Goal: Task Accomplishment & Management: Complete application form

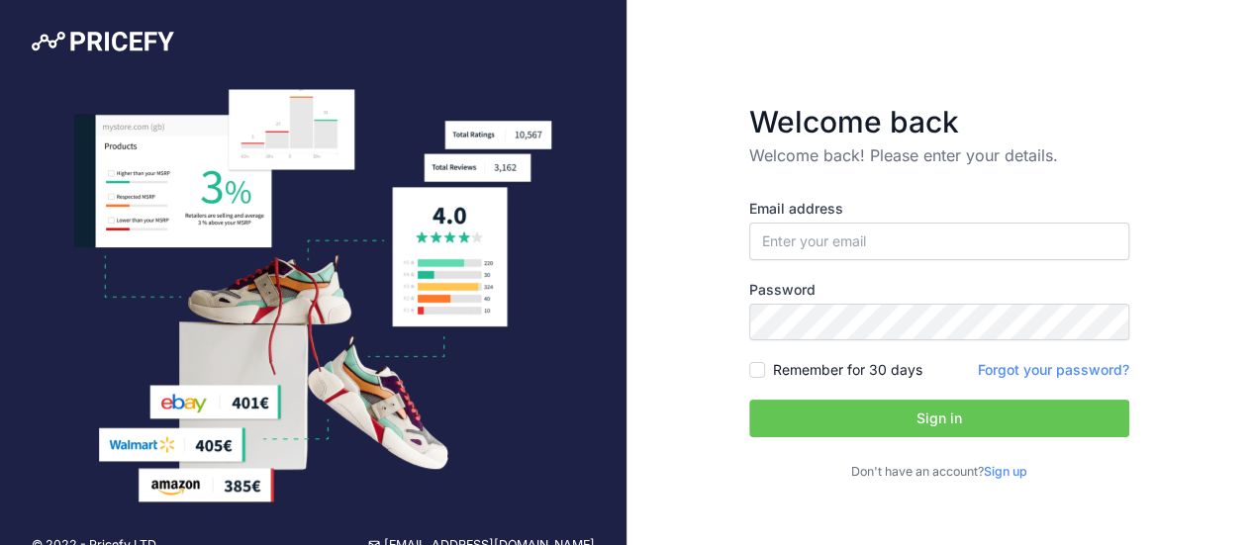
click at [1019, 468] on link "Sign up" at bounding box center [1006, 471] width 44 height 15
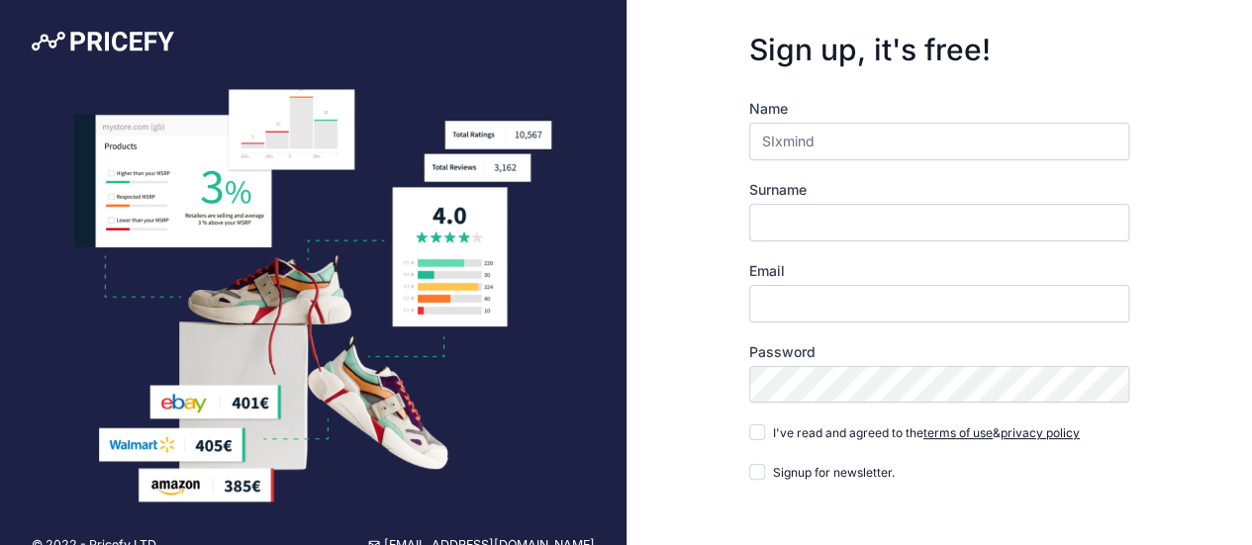
type input "SIxmind"
type input "co"
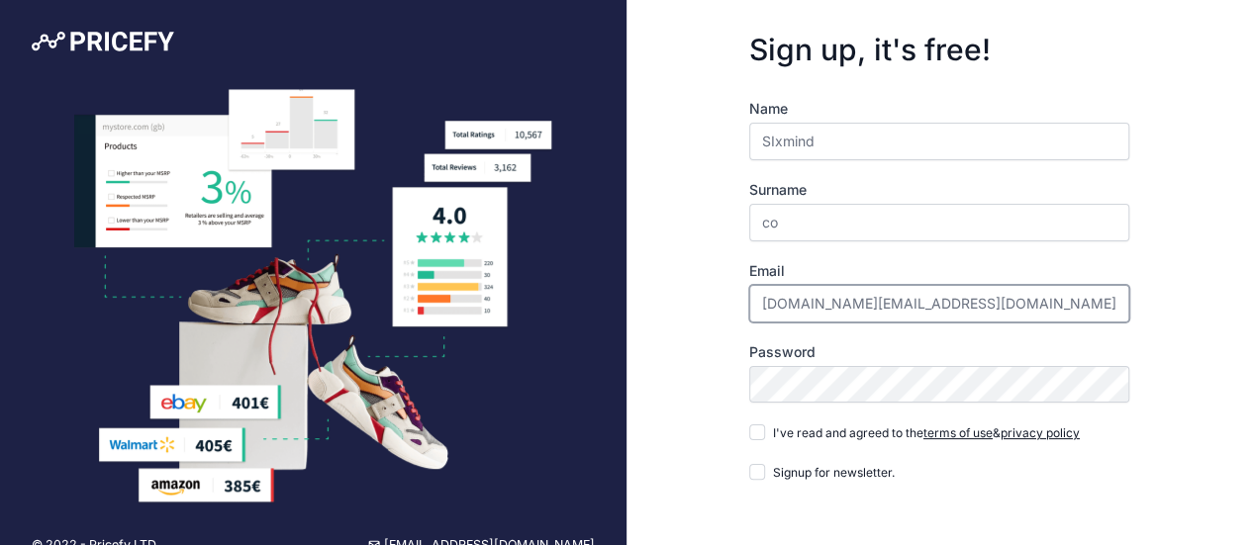
type input "[DOMAIN_NAME][EMAIL_ADDRESS][DOMAIN_NAME]"
click at [749, 424] on input "I've read and agreed to the terms of use & privacy policy" at bounding box center [757, 432] width 16 height 16
checkbox input "true"
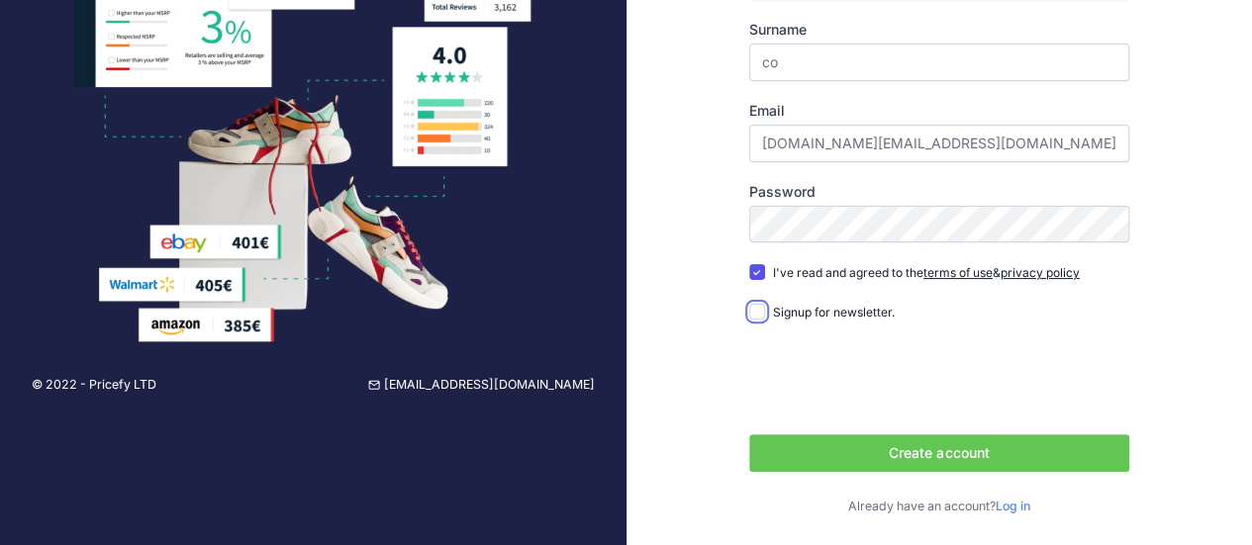
click at [749, 304] on input "Signup for newsletter." at bounding box center [757, 312] width 16 height 16
checkbox input "true"
click at [1019, 468] on button "Create account" at bounding box center [939, 453] width 380 height 38
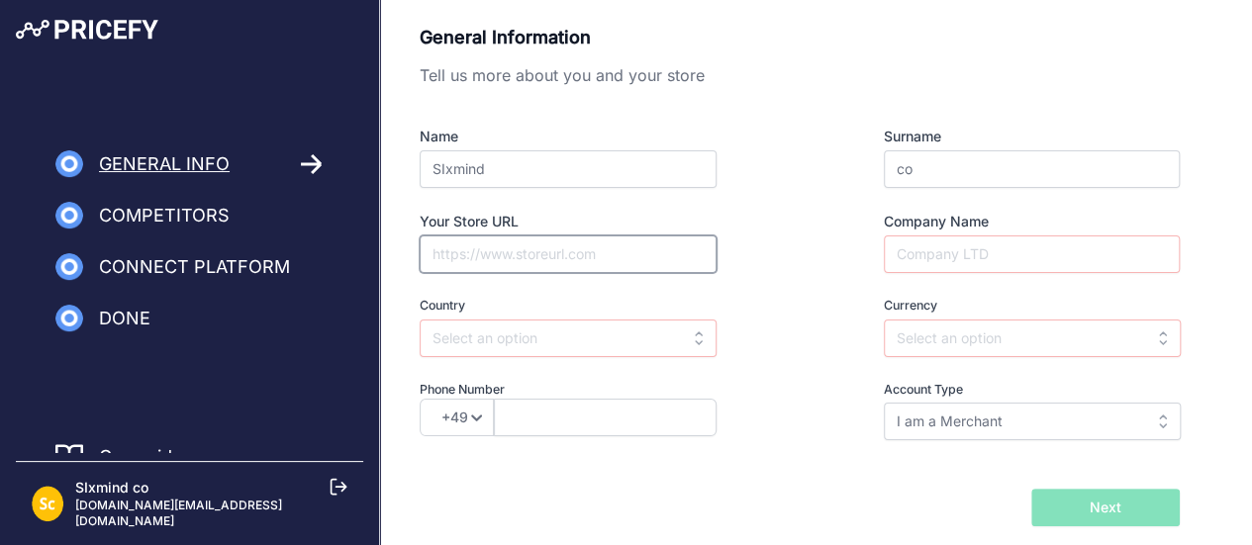
click at [688, 259] on input "Your Store URL" at bounding box center [568, 254] width 297 height 38
paste input "https://lootfaat.com/"
type input "https://lootfaat.com/"
click at [987, 250] on input "Company Name" at bounding box center [1032, 254] width 296 height 38
type input "LOOTFAAT"
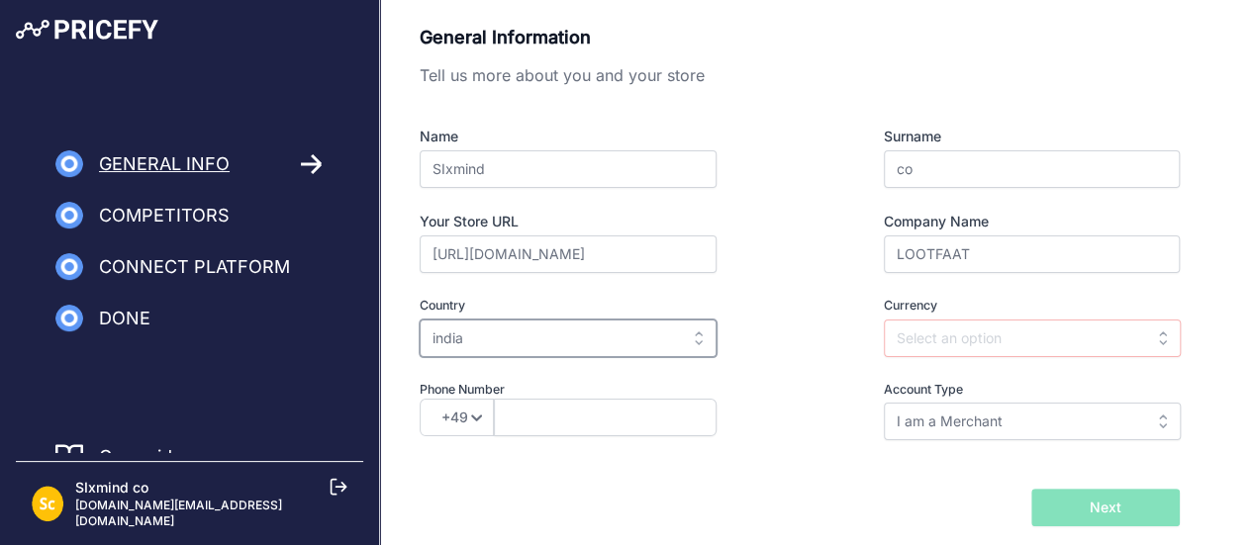
type input "india"
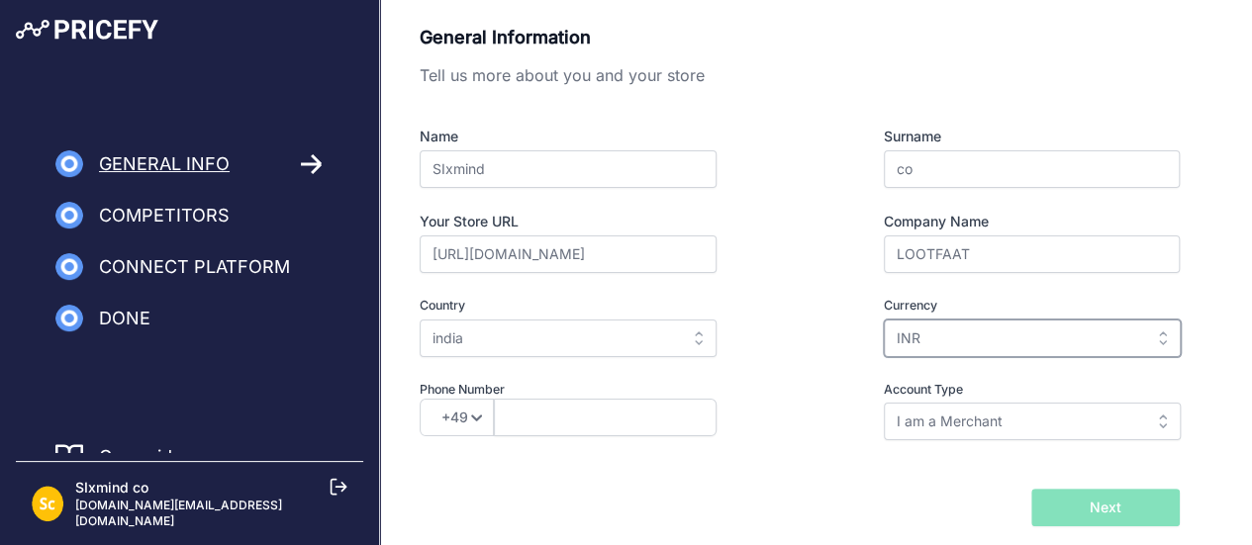
type input "INR"
click at [481, 423] on select "+49 +43 +32 +1 +86 +34 +358 +33 +30 +39 +81 +352 +31 +48 +351 +420 +44 +46 +41 …" at bounding box center [457, 418] width 74 height 38
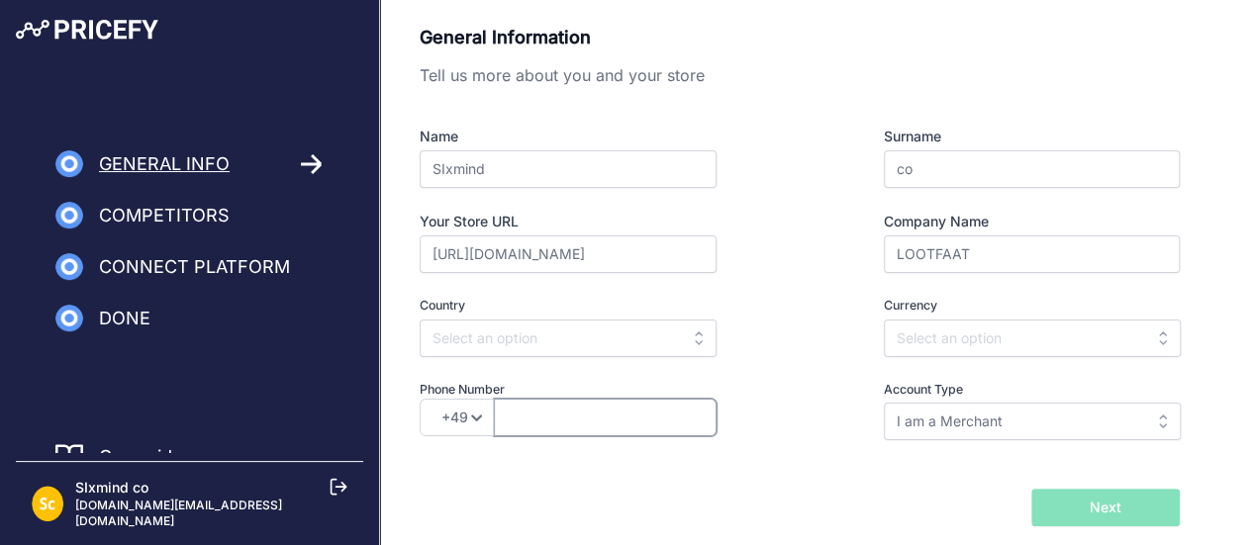
click at [550, 427] on input "text" at bounding box center [605, 418] width 223 height 38
type input "9512332196"
click at [786, 451] on div "General Information Tell us more about you and your store Name SIxmind Surname …" at bounding box center [800, 246] width 760 height 445
click at [885, 438] on div "General Information Tell us more about you and your store Name SIxmind Surname …" at bounding box center [800, 246] width 760 height 445
click at [937, 413] on input "I am a Merchant" at bounding box center [1032, 422] width 297 height 38
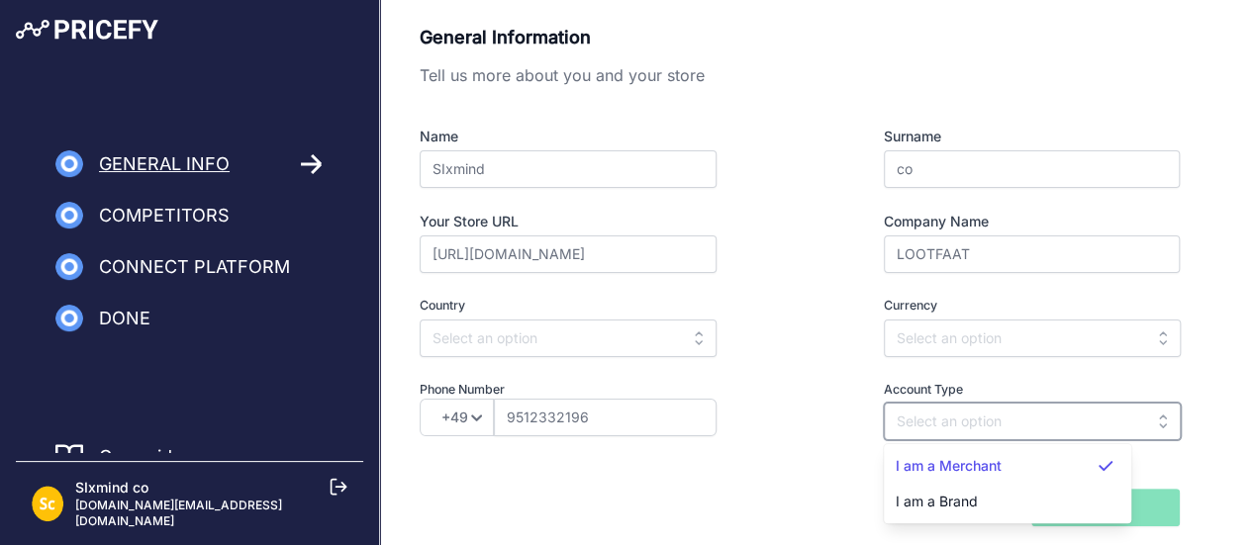
click at [937, 413] on input "text" at bounding box center [1032, 422] width 297 height 38
type input "I am a Merchant"
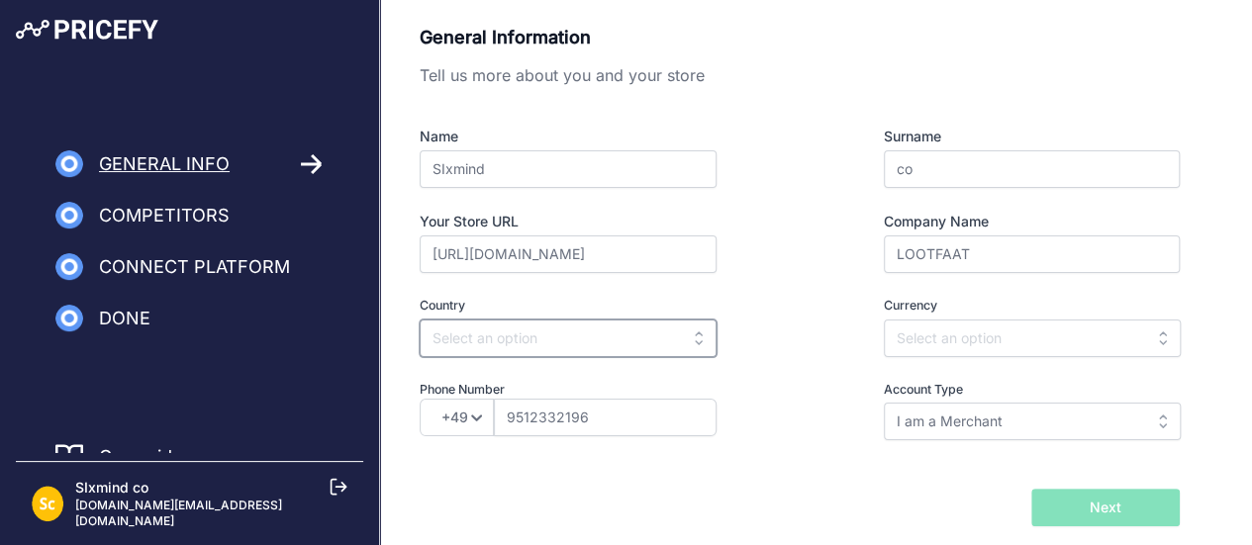
click at [619, 353] on input "text" at bounding box center [568, 339] width 297 height 38
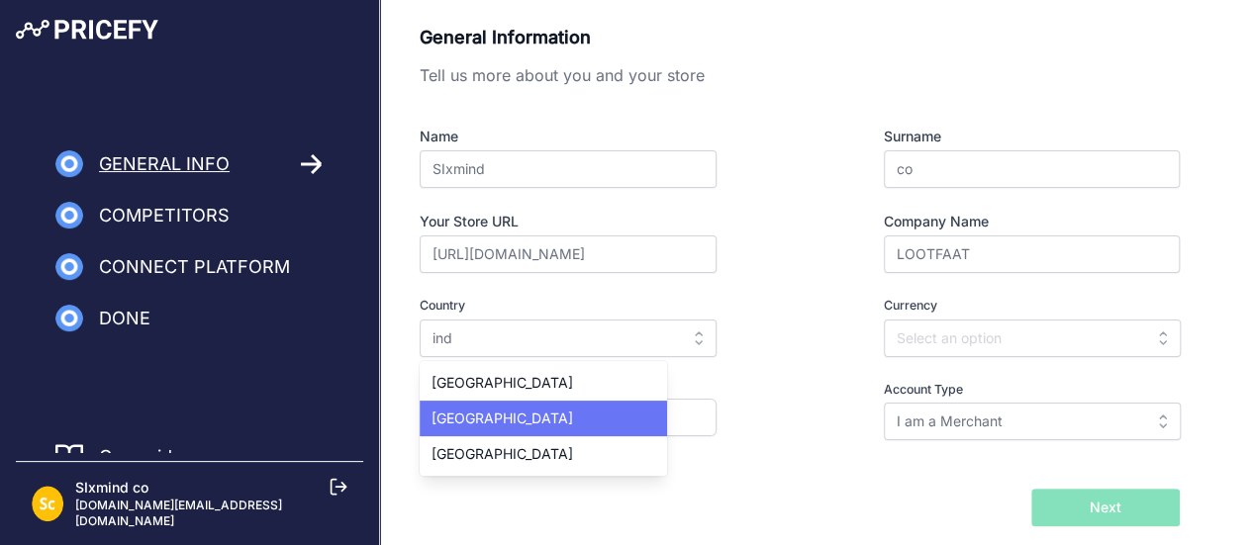
click at [545, 423] on div "India" at bounding box center [543, 419] width 247 height 36
type input "India"
type input "INR"
select select "91"
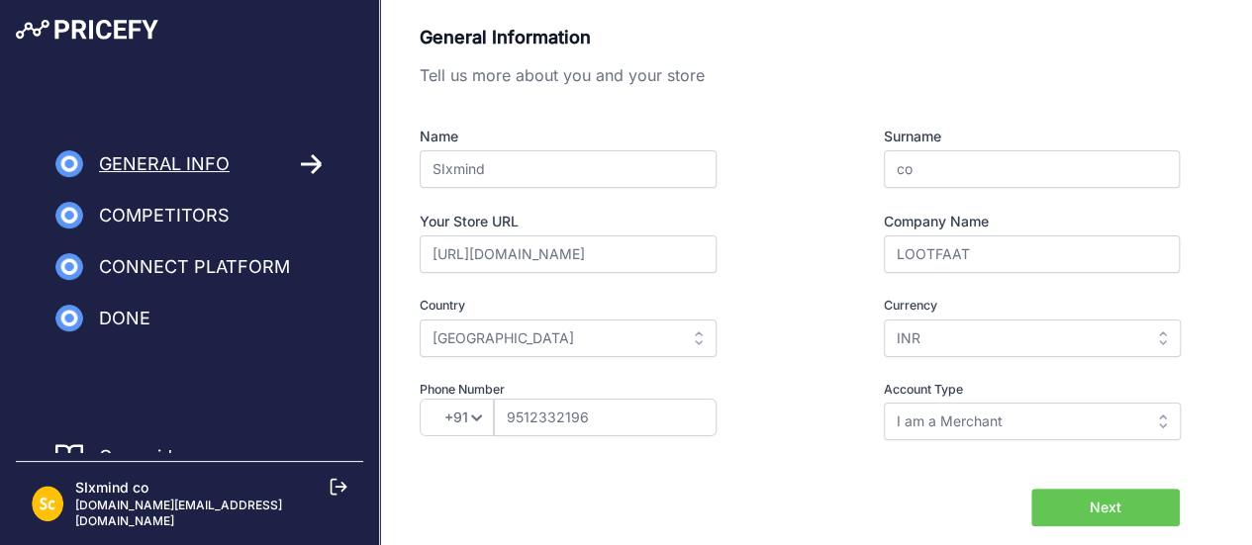
click at [1117, 508] on span "Next" at bounding box center [1105, 508] width 32 height 20
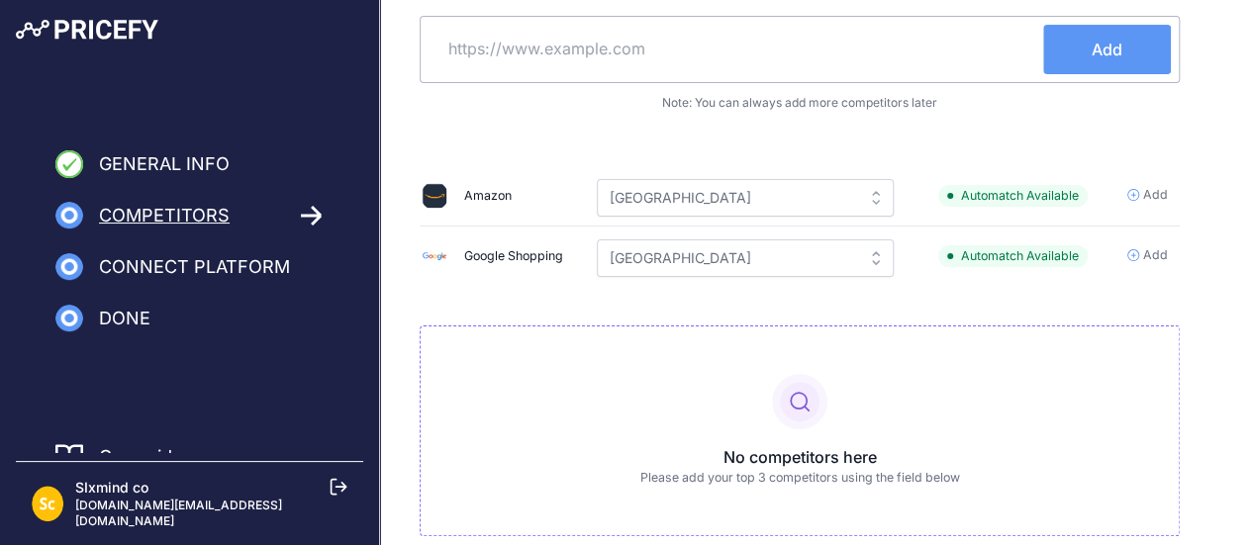
scroll to position [135, 0]
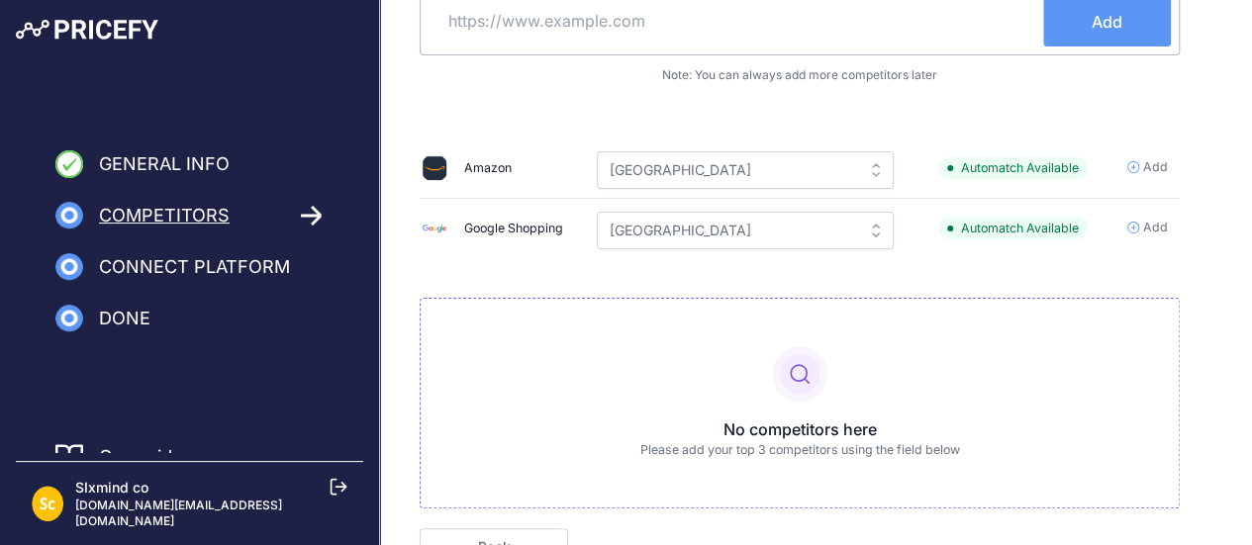
click at [1156, 160] on span "Add" at bounding box center [1155, 167] width 25 height 19
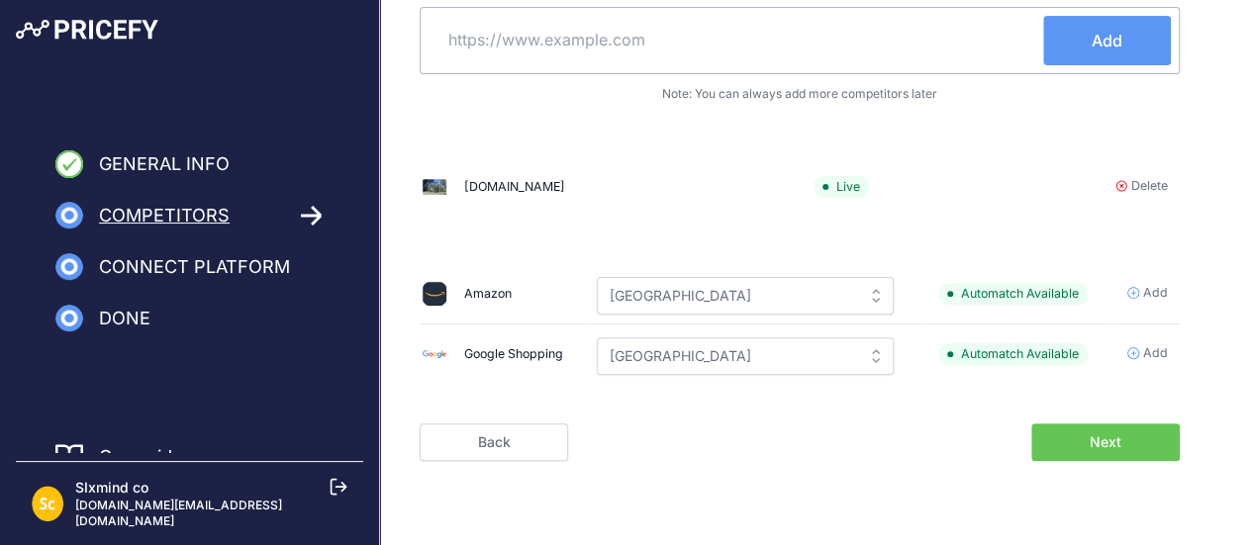
click at [1156, 173] on td "Delete" at bounding box center [1086, 186] width 185 height 59
click at [1215, 110] on div "Identify your first 3 competitors Add your competitors using the address bar be…" at bounding box center [816, 184] width 872 height 553
click at [1154, 358] on span "Add" at bounding box center [1155, 354] width 25 height 19
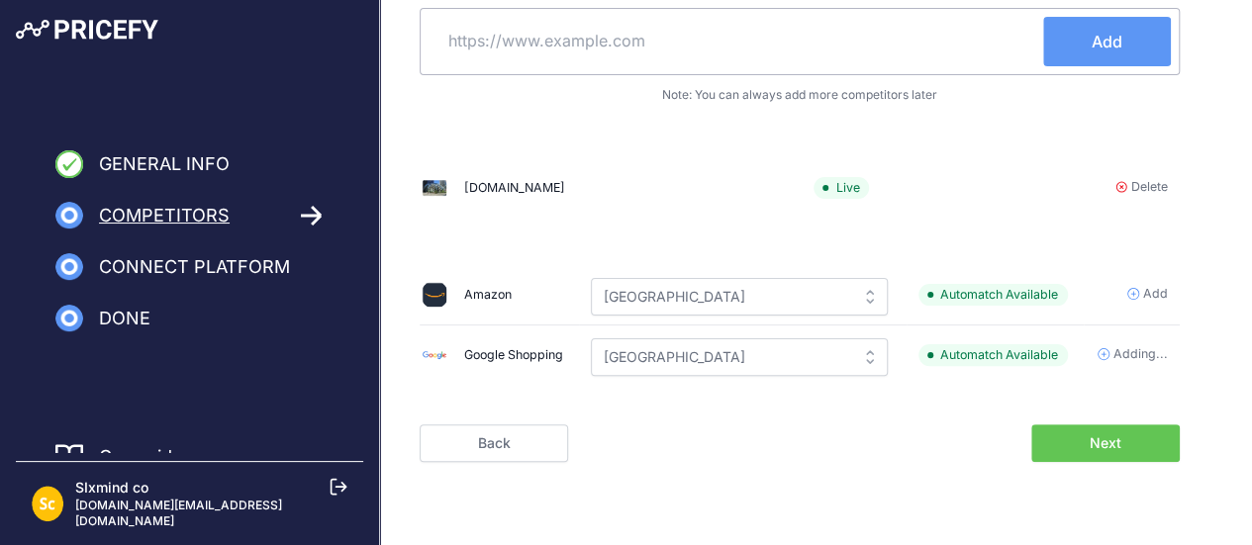
scroll to position [190, 0]
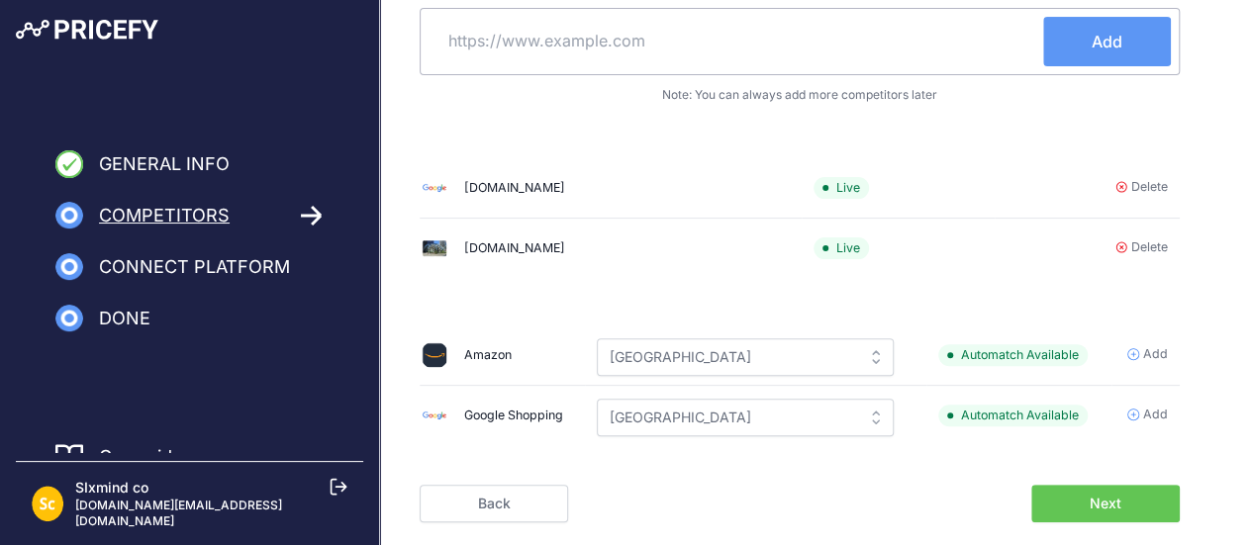
click at [1239, 349] on div "Identify your first 3 competitors Add your competitors using the address bar be…" at bounding box center [816, 215] width 872 height 613
click at [1137, 509] on button "Next" at bounding box center [1105, 504] width 148 height 38
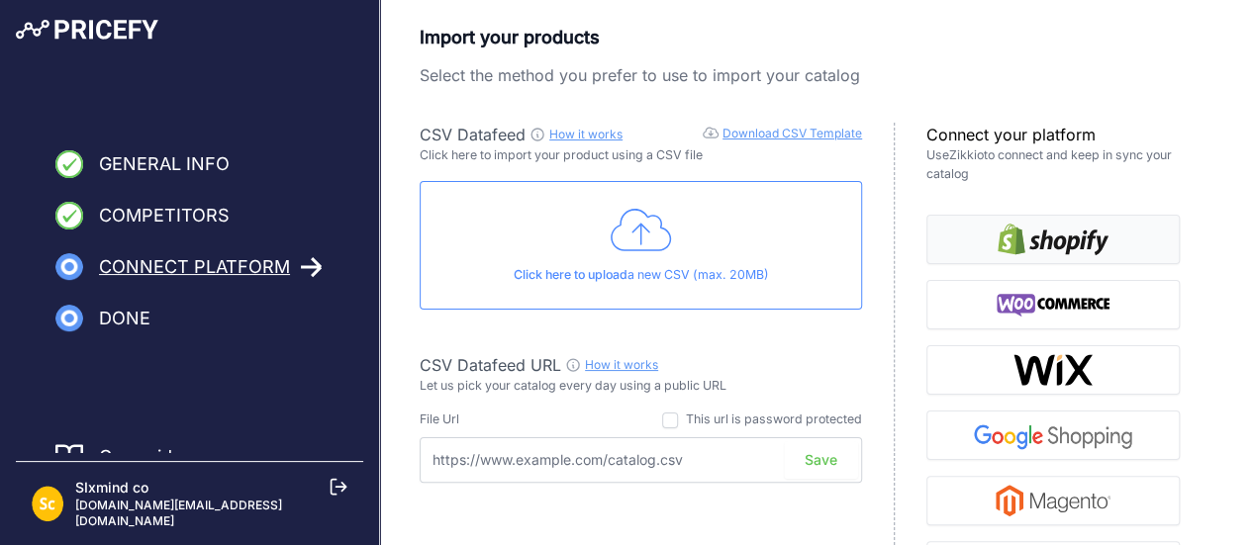
click at [1096, 250] on img "button" at bounding box center [1052, 240] width 111 height 32
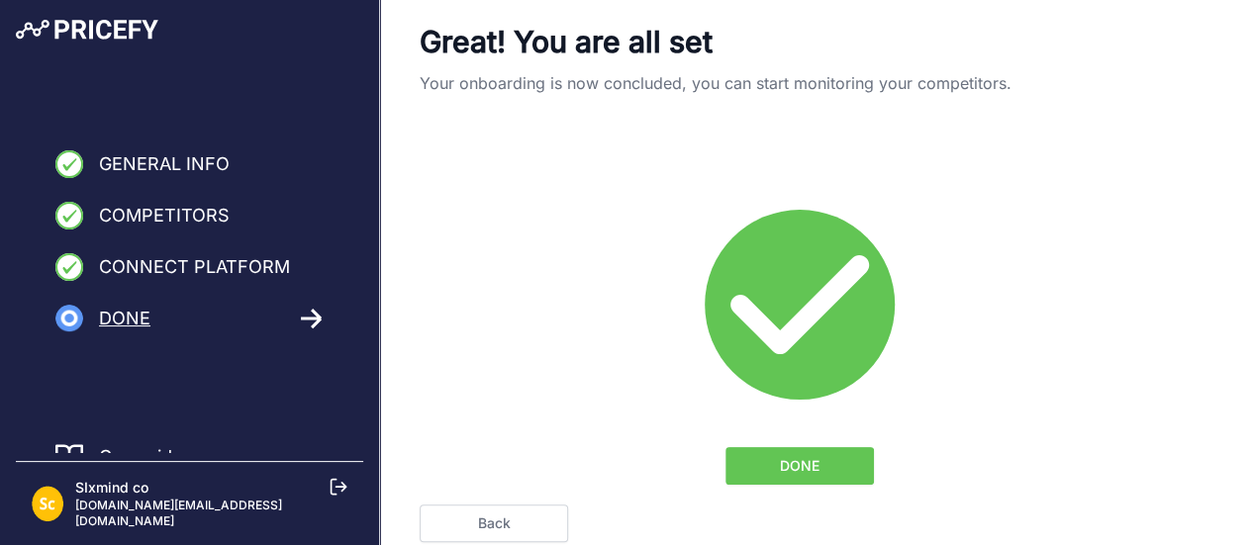
click at [763, 472] on button "DONE" at bounding box center [799, 466] width 148 height 38
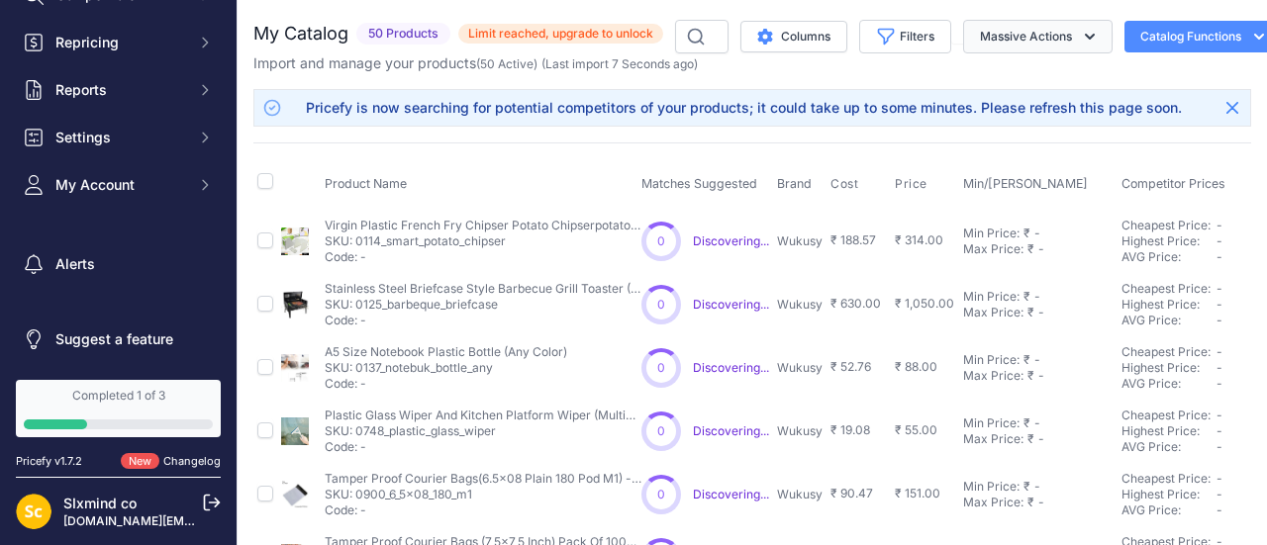
click at [1084, 34] on icon "button" at bounding box center [1090, 37] width 20 height 20
click at [883, 42] on icon "button" at bounding box center [886, 37] width 20 height 20
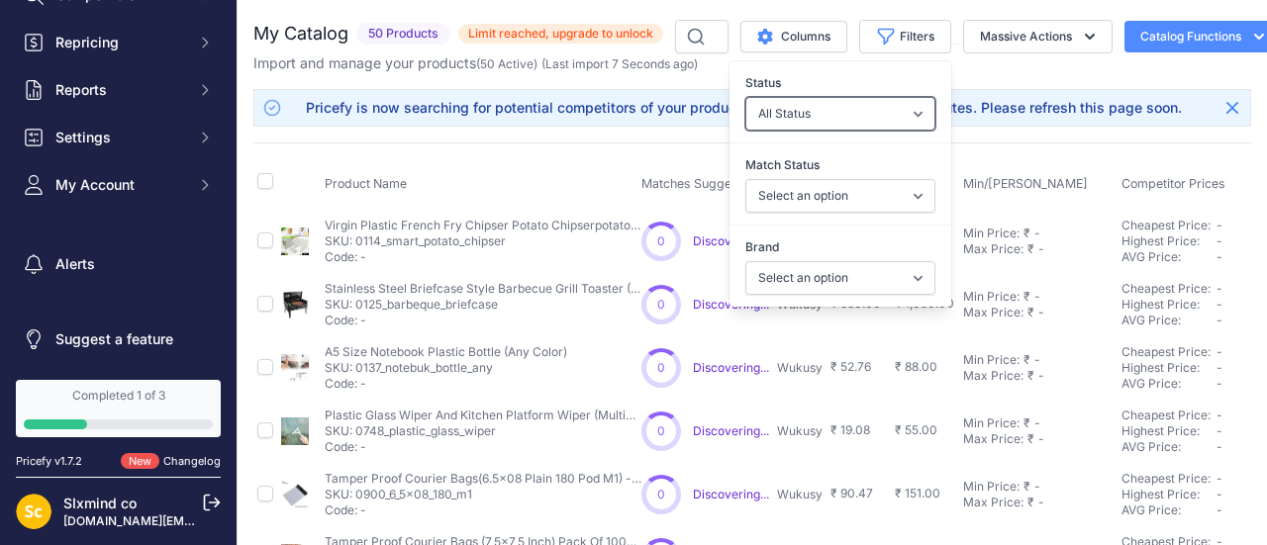
click at [839, 116] on select "All Status Only Enabled Only Disabled" at bounding box center [840, 114] width 190 height 34
select select "1"
click at [747, 97] on select "All Status Only Enabled Only Disabled" at bounding box center [840, 114] width 190 height 34
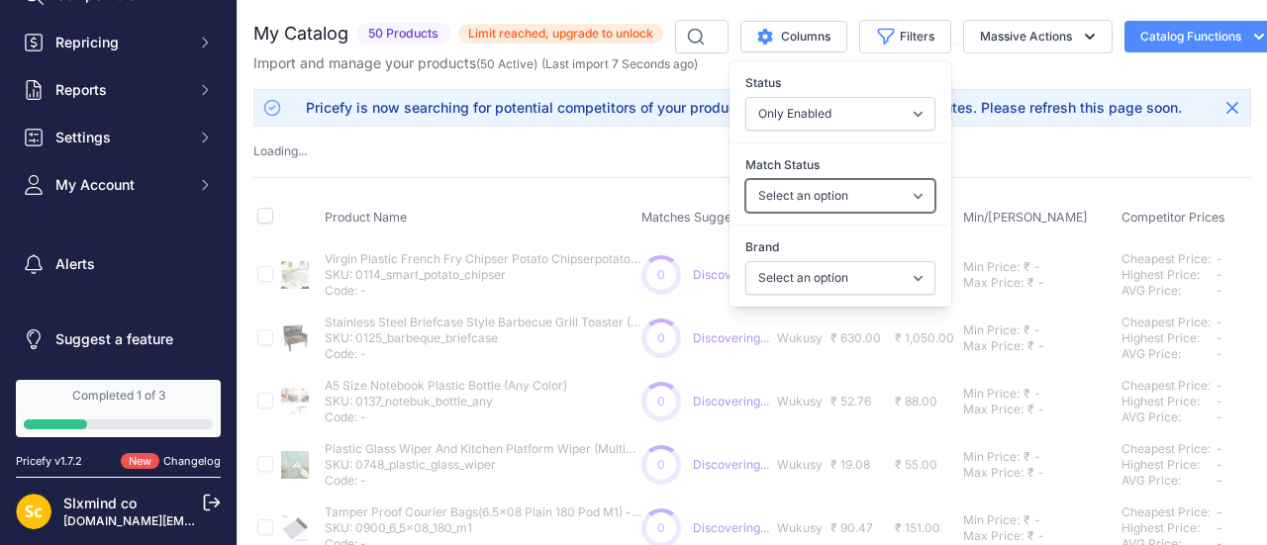
click at [835, 181] on select "Select an option Matched Unmatched" at bounding box center [840, 196] width 190 height 34
select select "1"
click at [747, 179] on select "Select an option Matched Unmatched" at bounding box center [840, 196] width 190 height 34
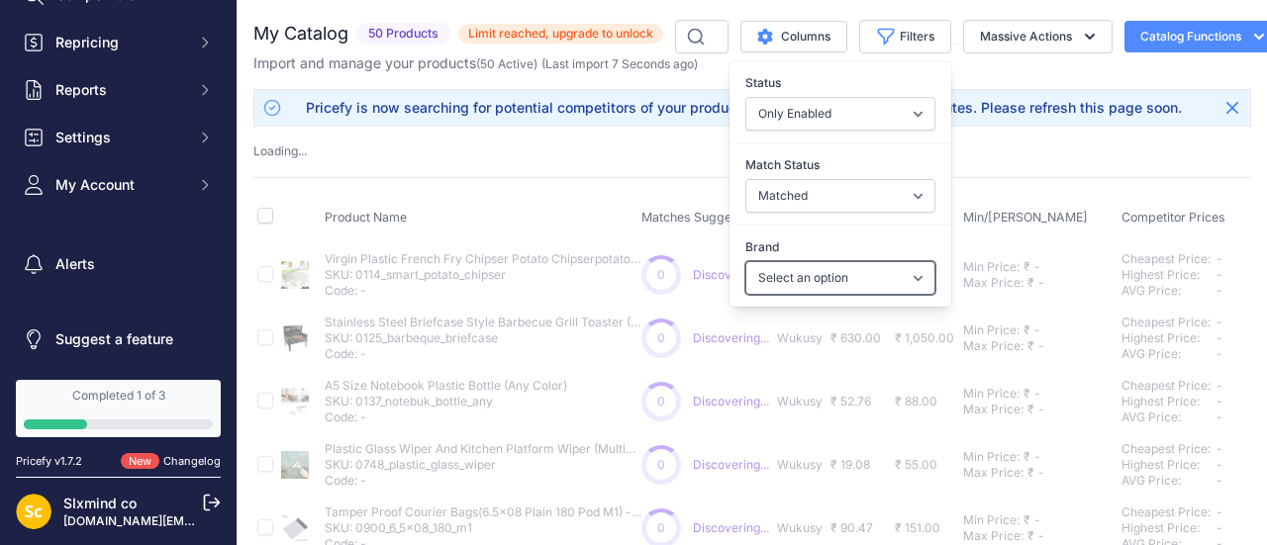
click at [835, 261] on select "Select an option Wukusy" at bounding box center [840, 278] width 190 height 34
select select
select select "Wukusy"
click at [776, 261] on select "Select an option Wukusy" at bounding box center [840, 278] width 190 height 34
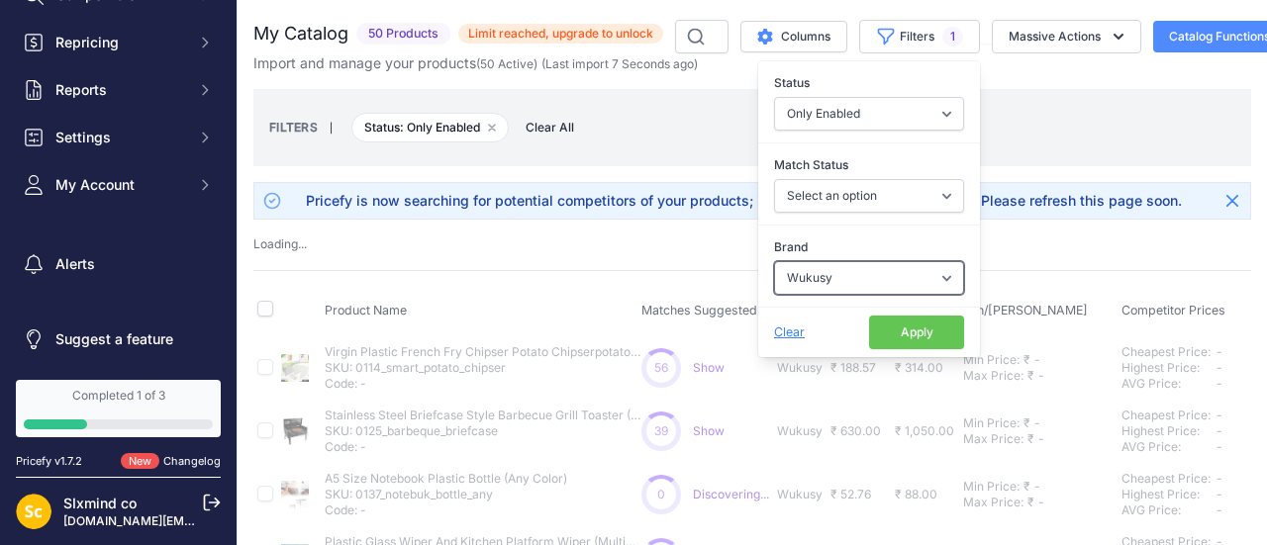
select select "1"
select select
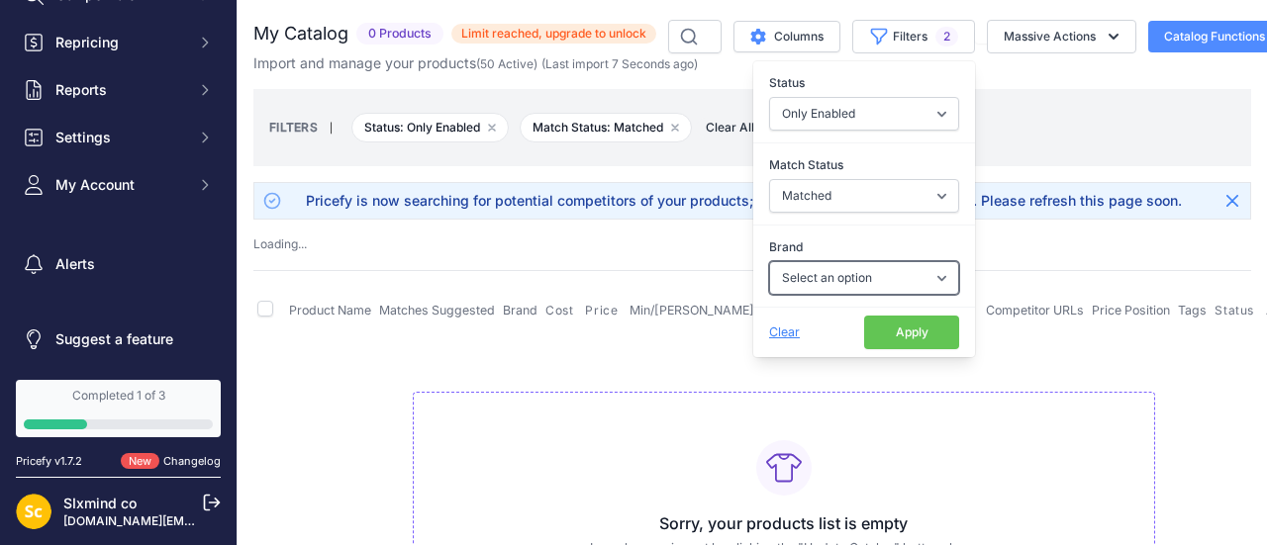
select select "Wukusy"
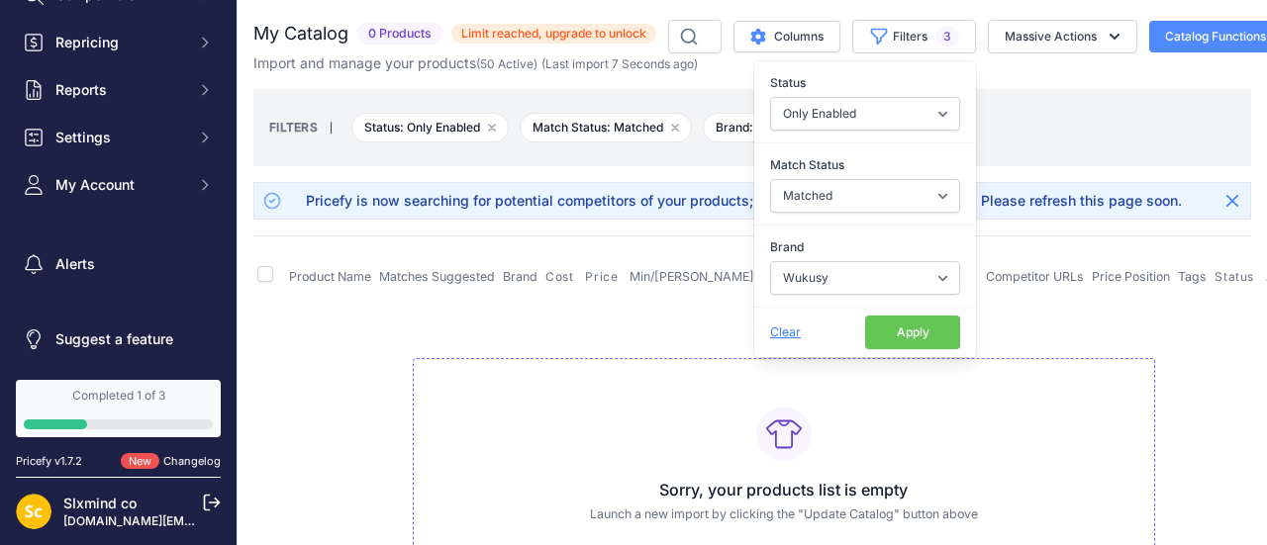
click at [887, 328] on button "Apply" at bounding box center [912, 333] width 95 height 34
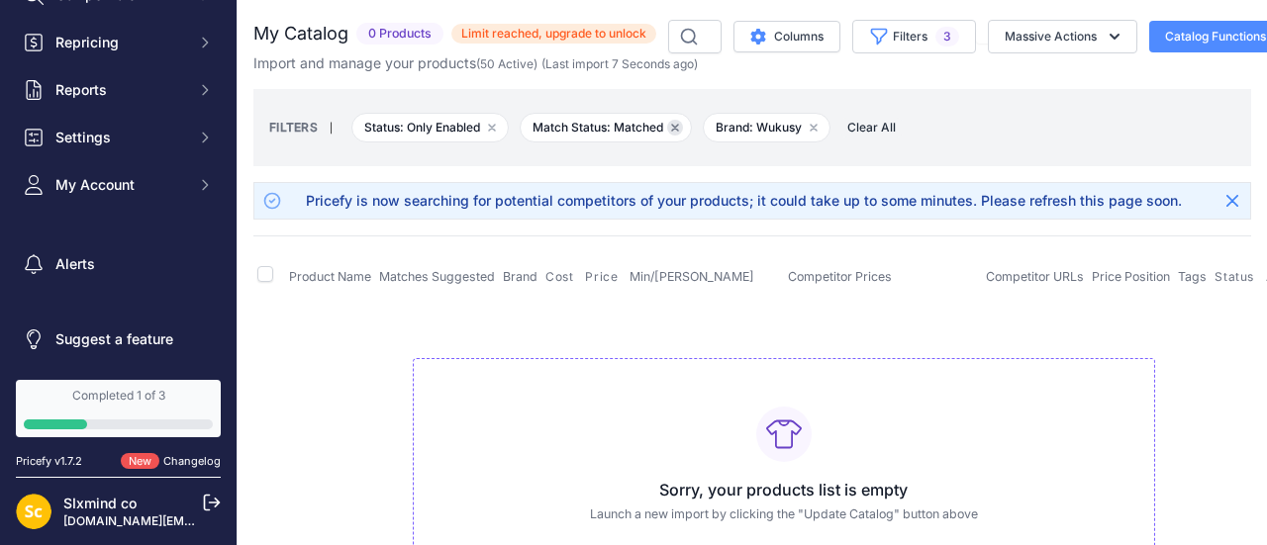
click at [675, 128] on icon "button" at bounding box center [675, 128] width 8 height 8
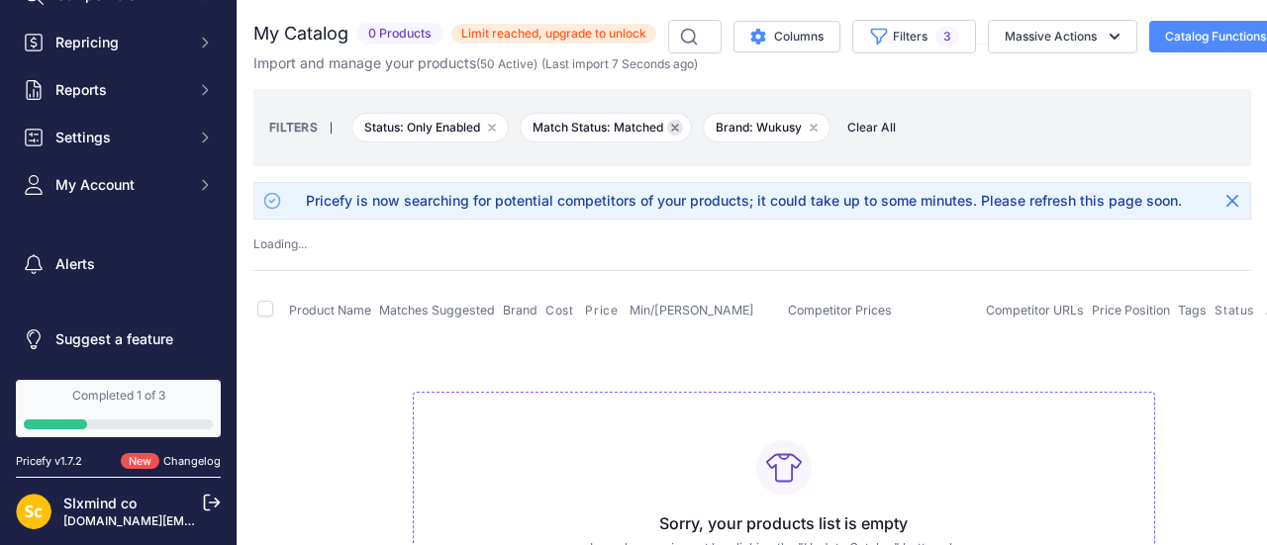
click at [675, 128] on icon "button" at bounding box center [675, 128] width 8 height 8
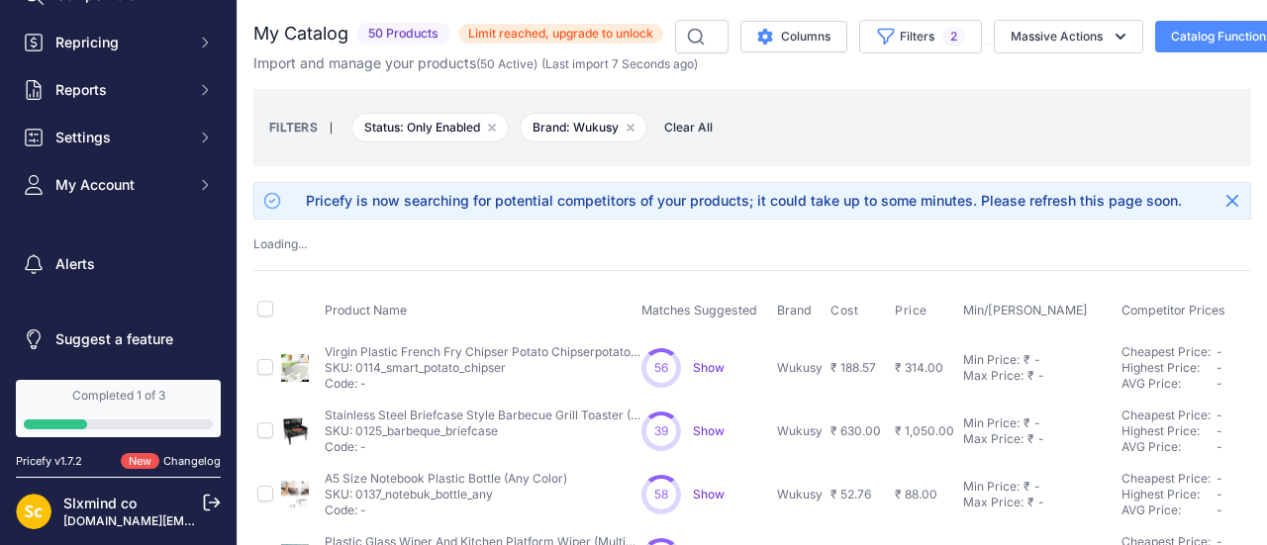
click at [814, 123] on div "FILTERS | Status: Only Enabled Remove filter option Brand: Wukusy Remove filter…" at bounding box center [752, 127] width 966 height 53
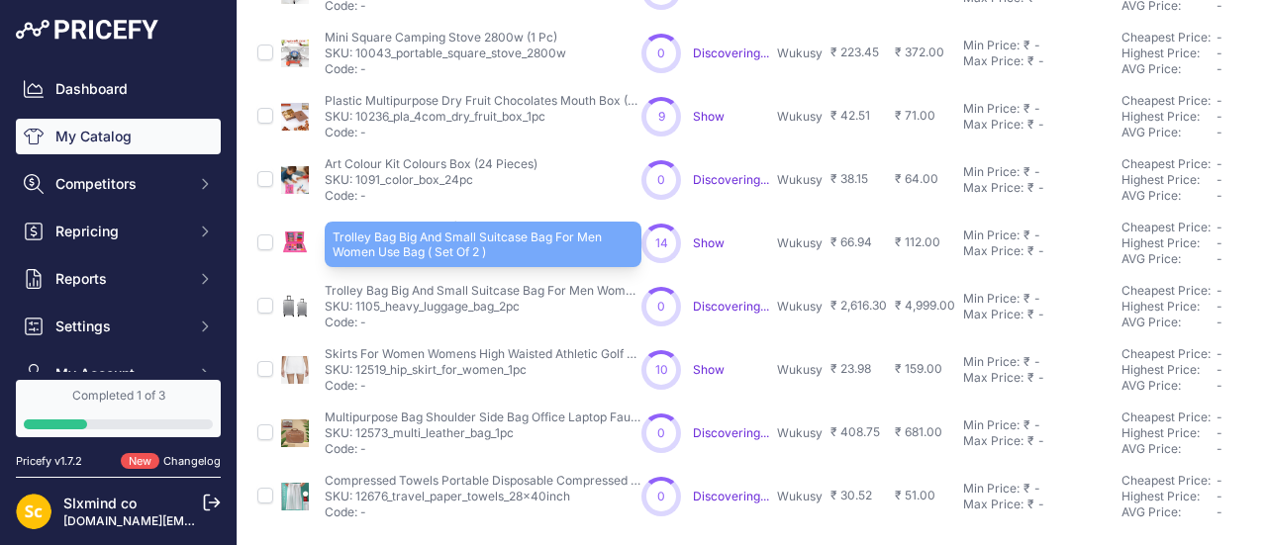
scroll to position [800, 0]
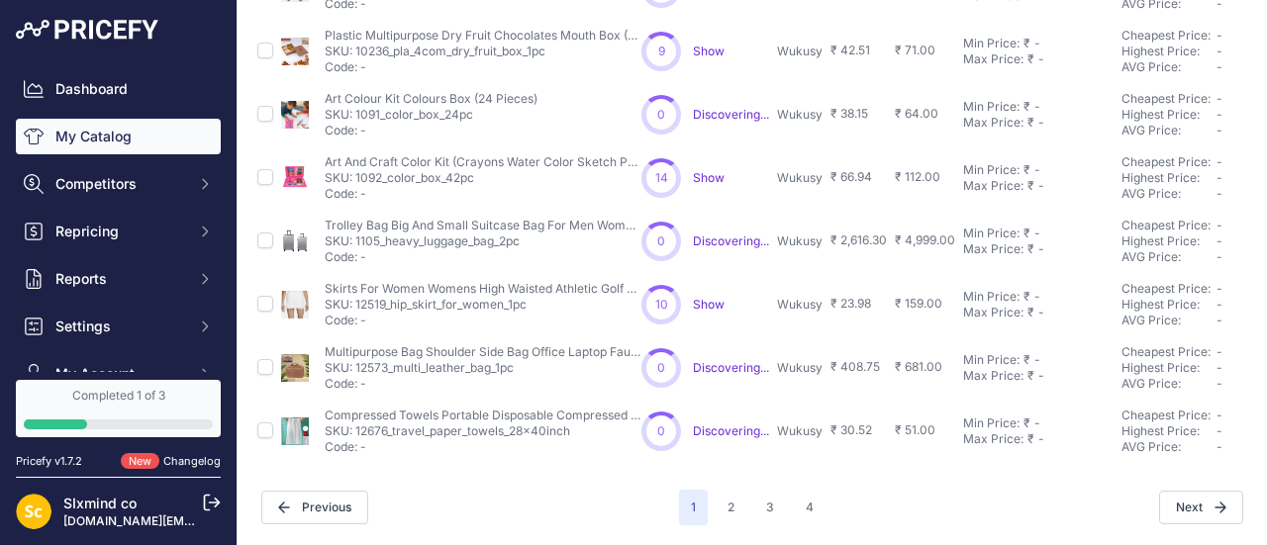
click at [712, 297] on span "Show" at bounding box center [709, 304] width 32 height 15
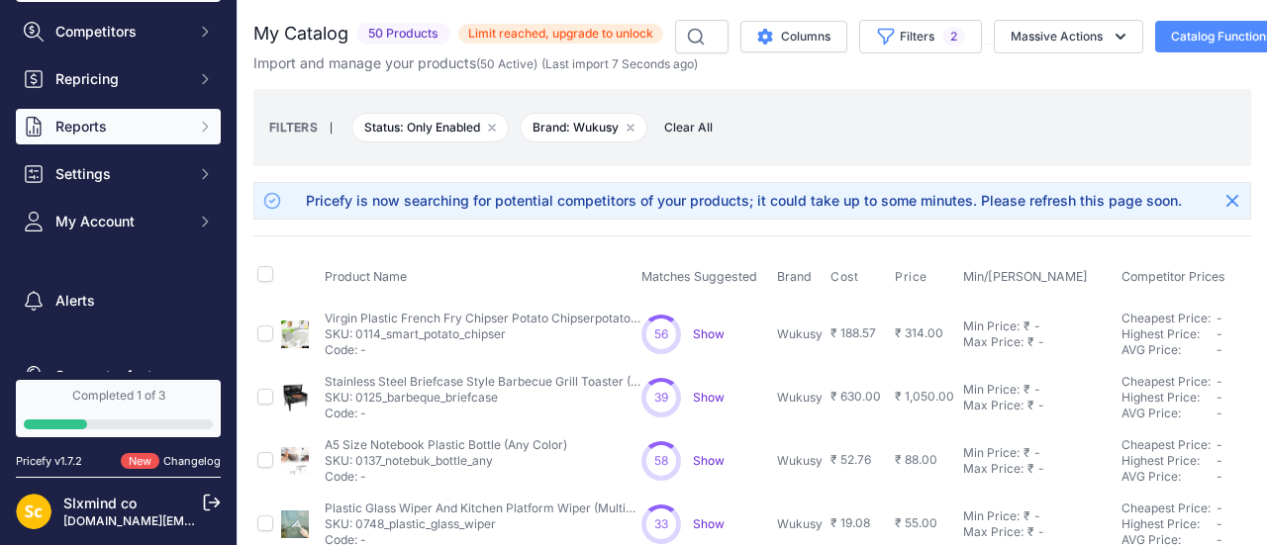
scroll to position [190, 0]
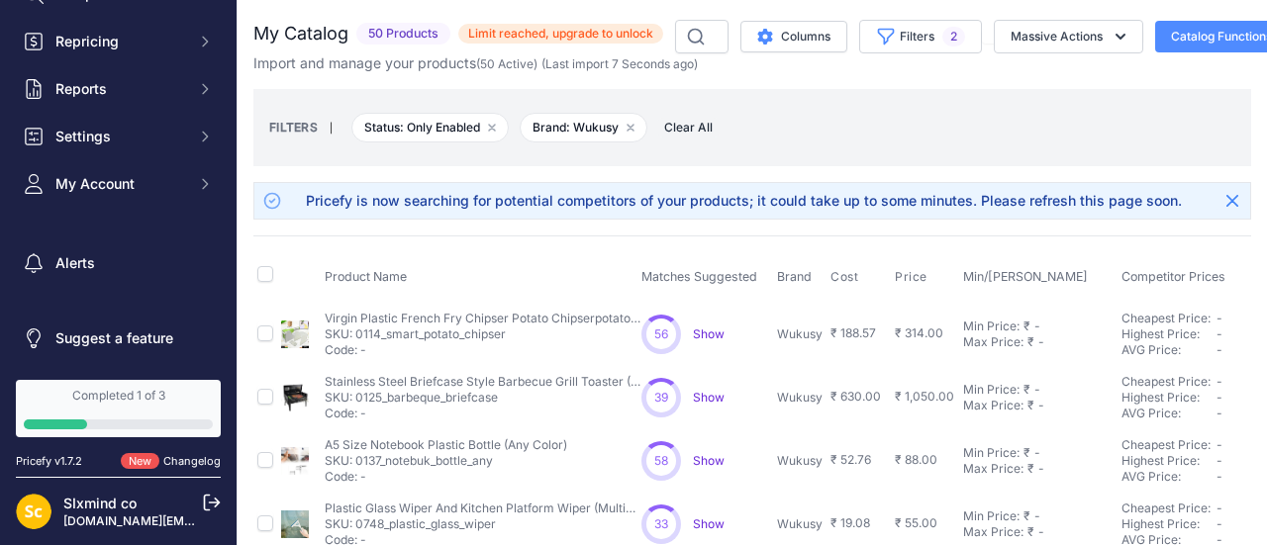
click at [117, 421] on div at bounding box center [118, 425] width 189 height 10
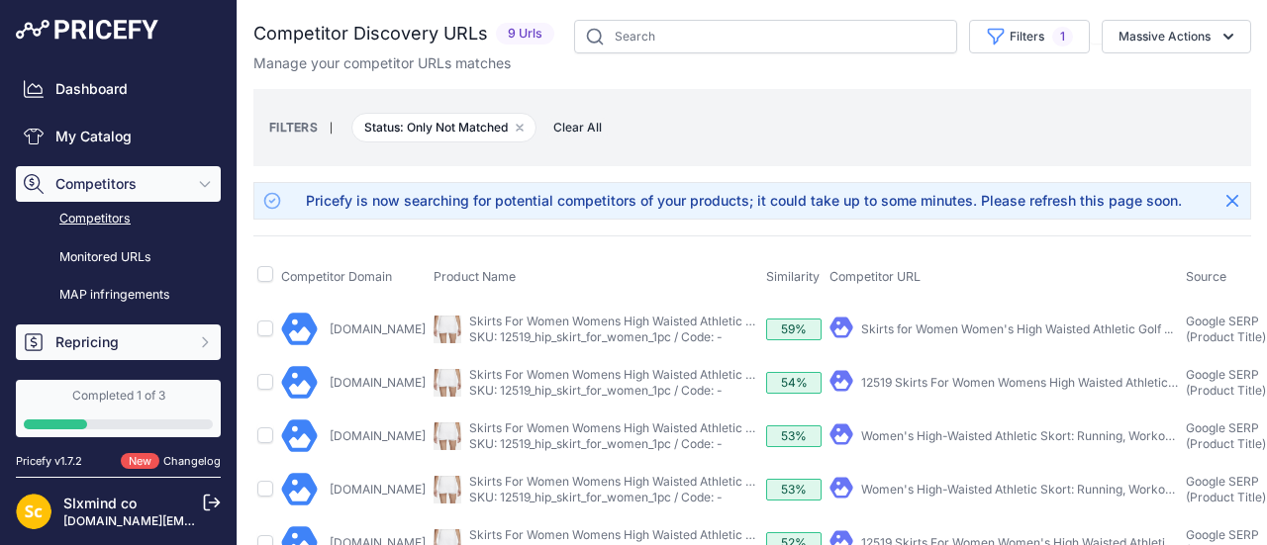
click at [150, 333] on span "Repricing" at bounding box center [120, 342] width 130 height 20
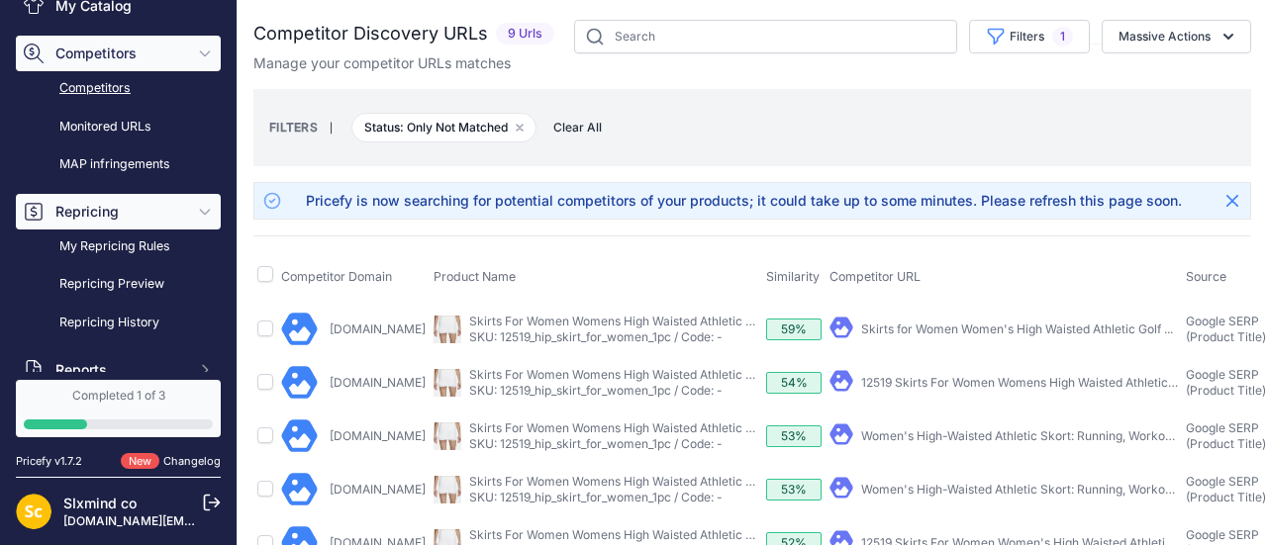
scroll to position [189, 0]
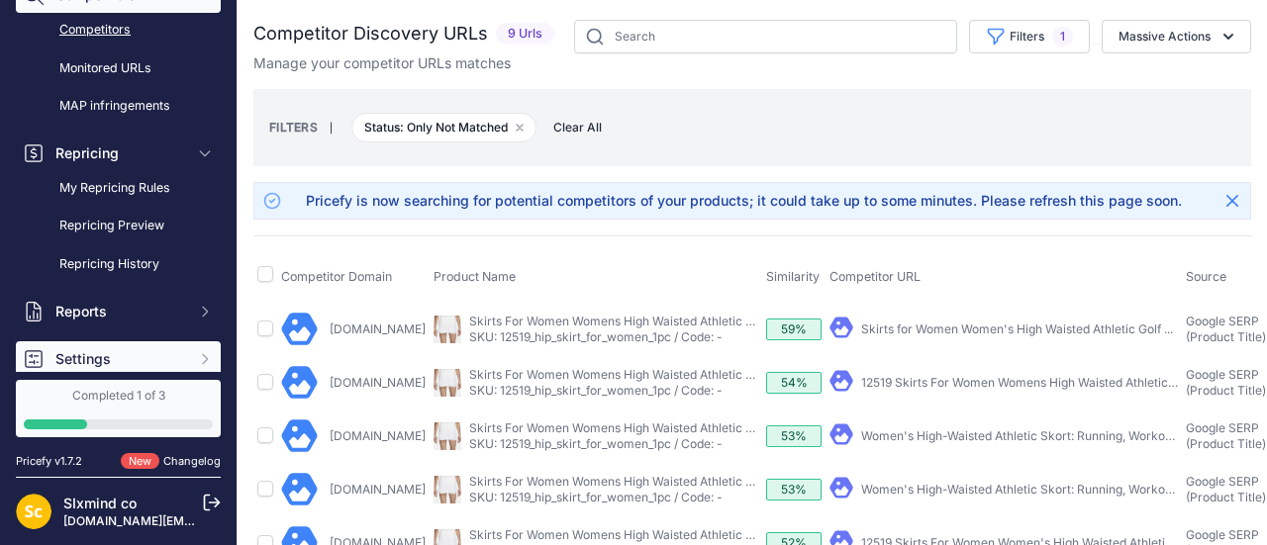
click at [134, 352] on span "Settings" at bounding box center [120, 359] width 130 height 20
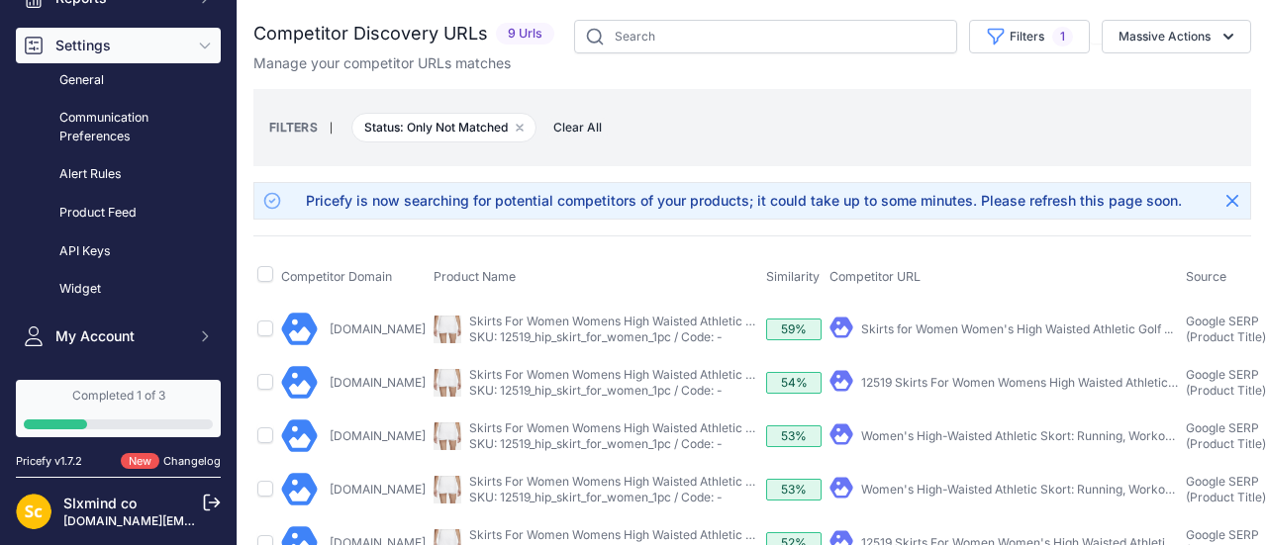
scroll to position [504, 0]
click at [134, 352] on button "My Account" at bounding box center [118, 336] width 205 height 36
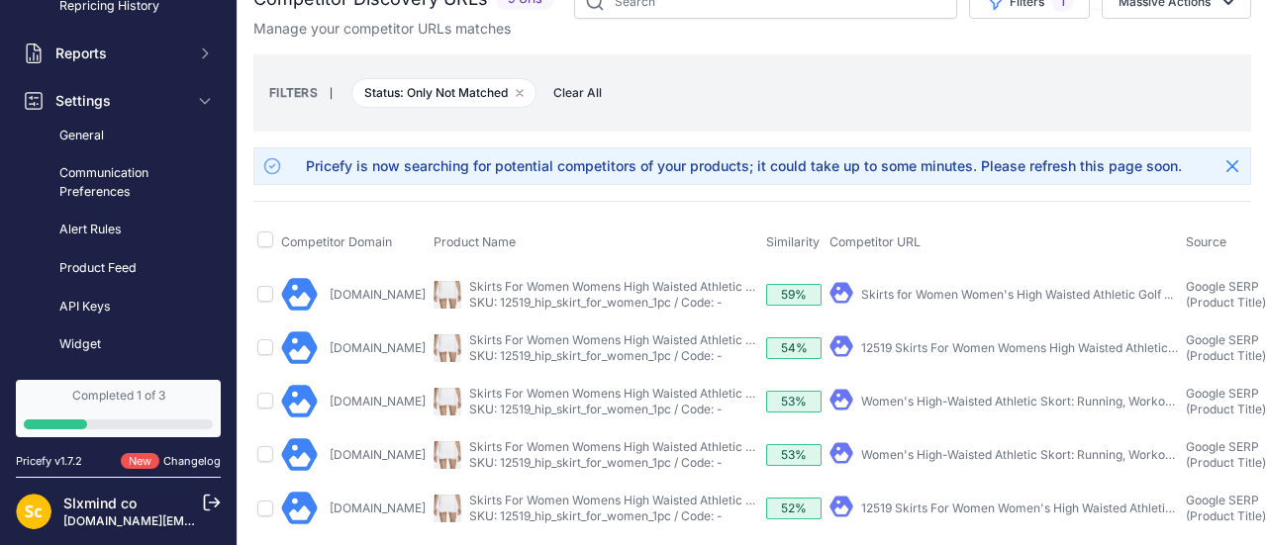
scroll to position [36, 0]
click at [503, 294] on p "SKU: 12519_hip_skirt_for_women_1pc / Code: -" at bounding box center [613, 302] width 289 height 16
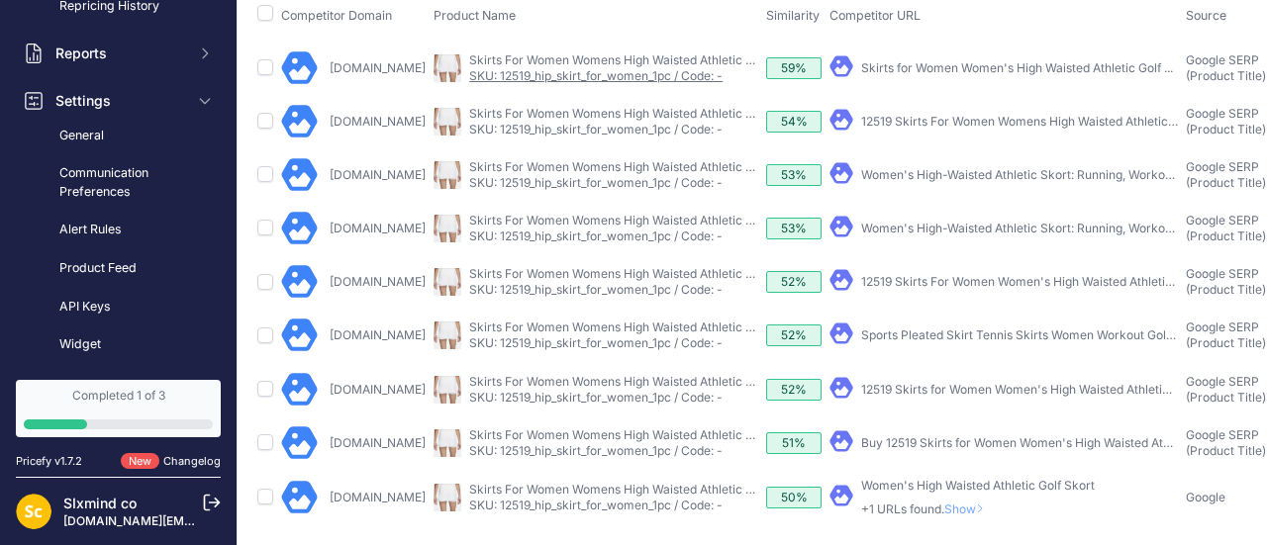
scroll to position [270, 0]
click at [347, 490] on link "Google.co.in" at bounding box center [377, 497] width 96 height 15
click at [349, 435] on link "Zop.in" at bounding box center [377, 442] width 96 height 15
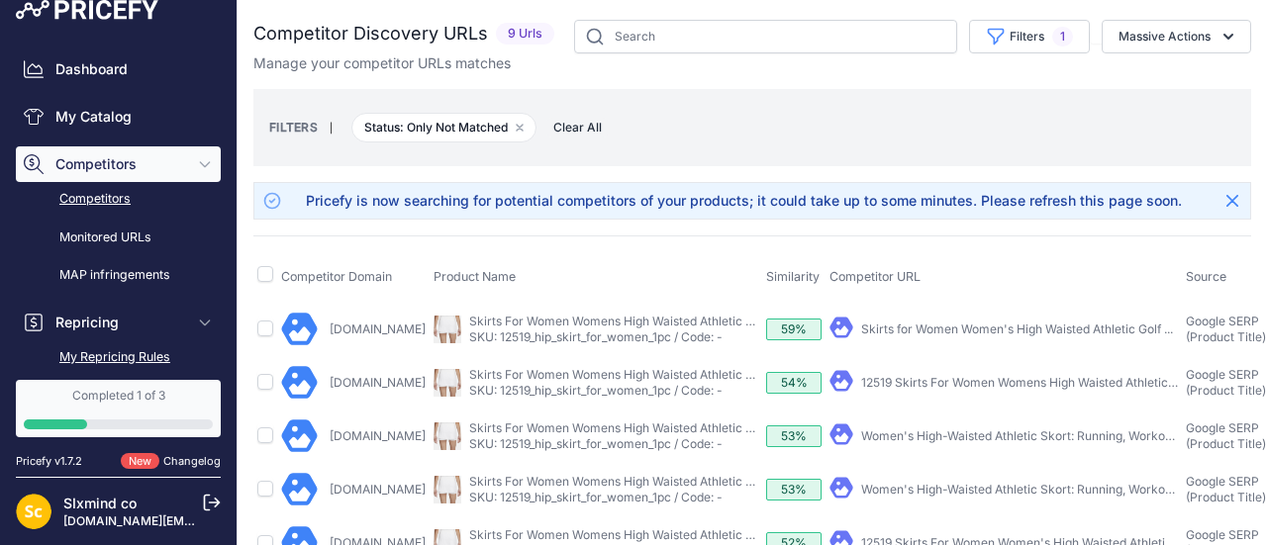
scroll to position [0, 0]
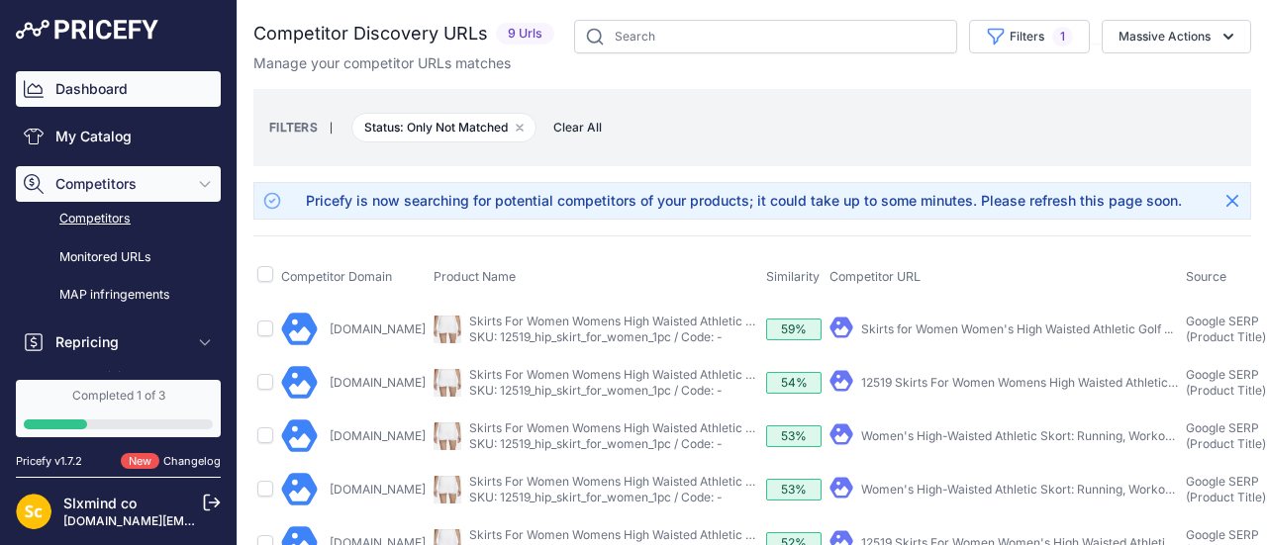
click at [115, 82] on link "Dashboard" at bounding box center [118, 89] width 205 height 36
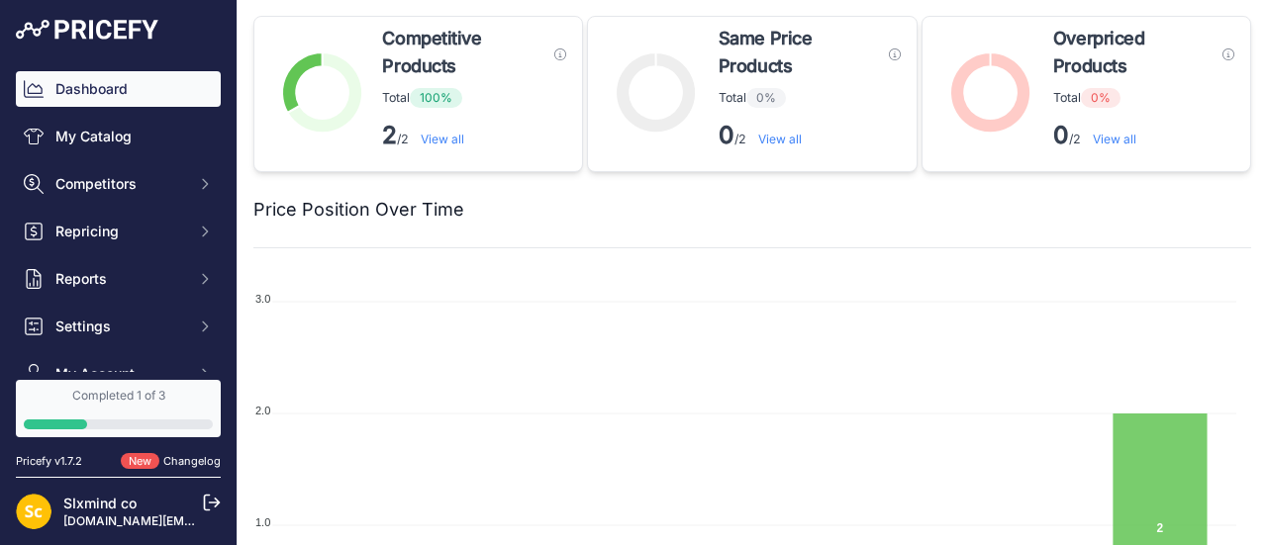
click at [459, 141] on link "View all" at bounding box center [443, 139] width 44 height 15
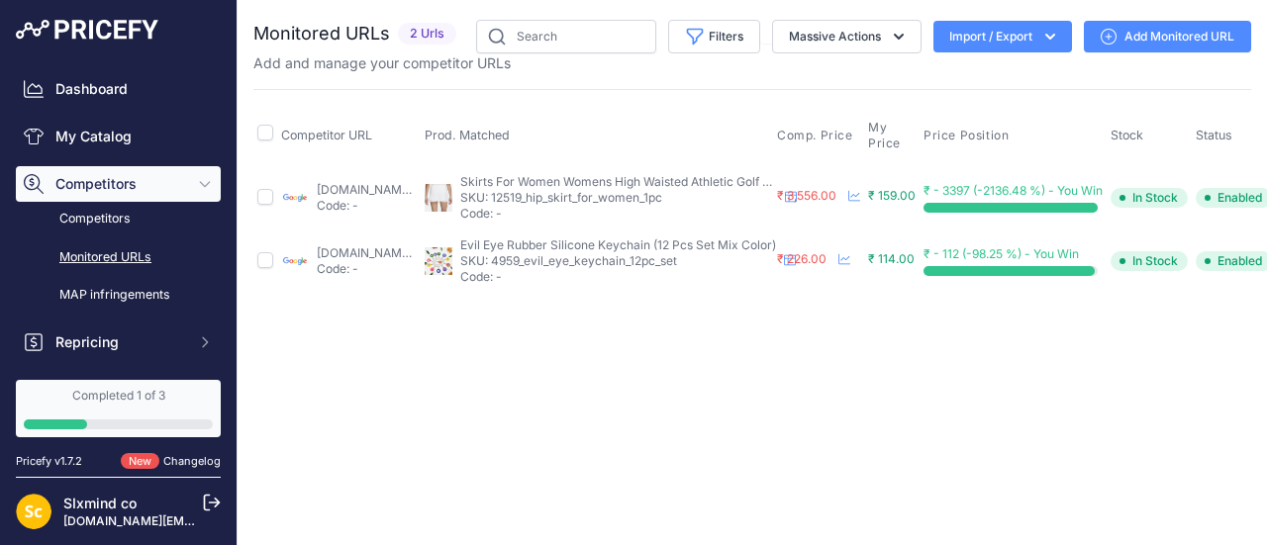
click at [944, 385] on div "Close You are not connected to the internet." at bounding box center [751, 272] width 1029 height 545
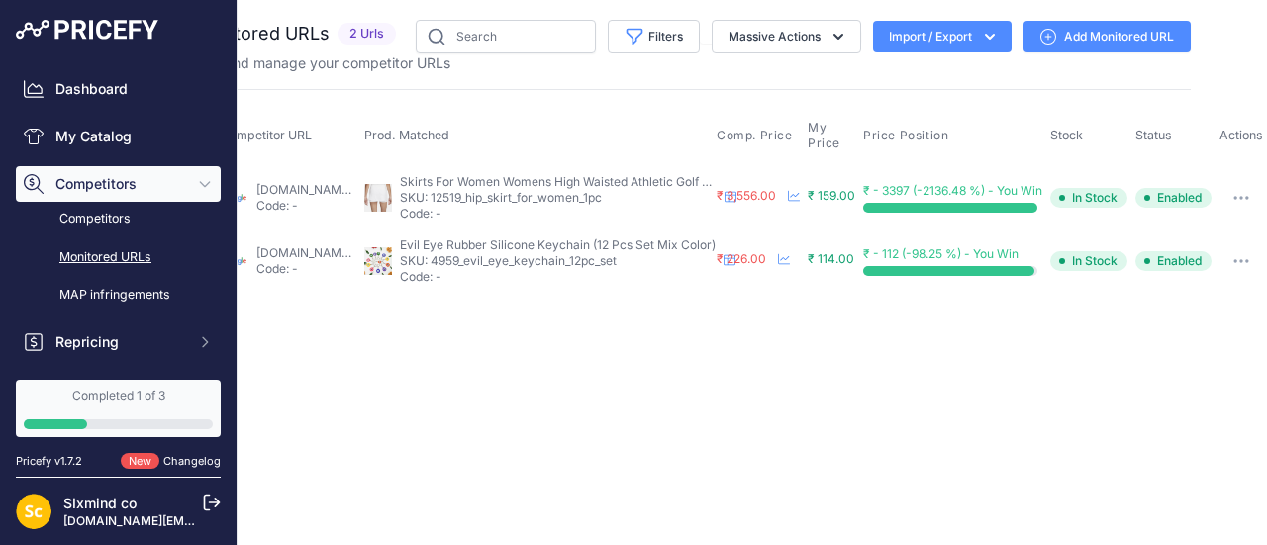
scroll to position [0, 111]
click at [329, 183] on link "[DOMAIN_NAME][URL]" at bounding box center [320, 189] width 128 height 15
click at [338, 249] on link "[DOMAIN_NAME][URL]" at bounding box center [320, 252] width 128 height 15
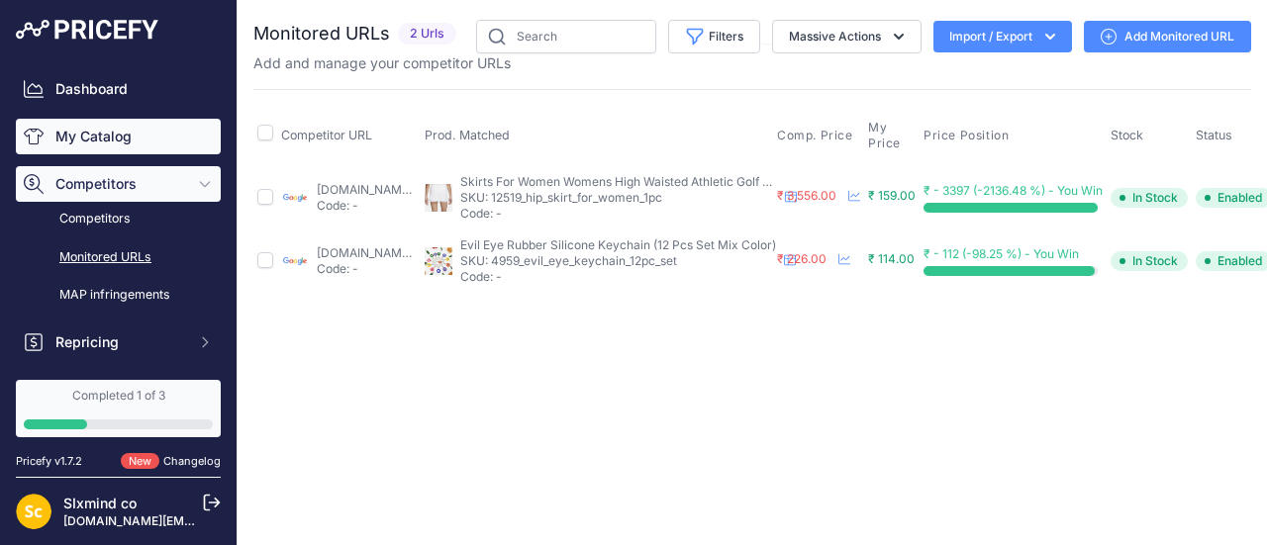
click at [84, 147] on link "My Catalog" at bounding box center [118, 137] width 205 height 36
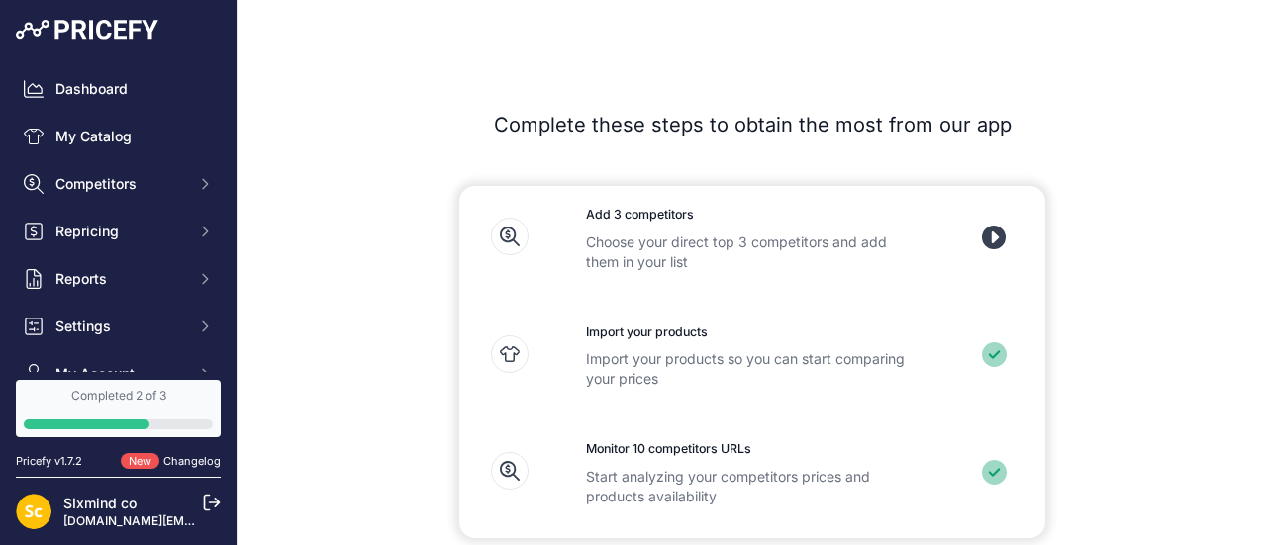
click at [983, 247] on icon at bounding box center [994, 238] width 25 height 25
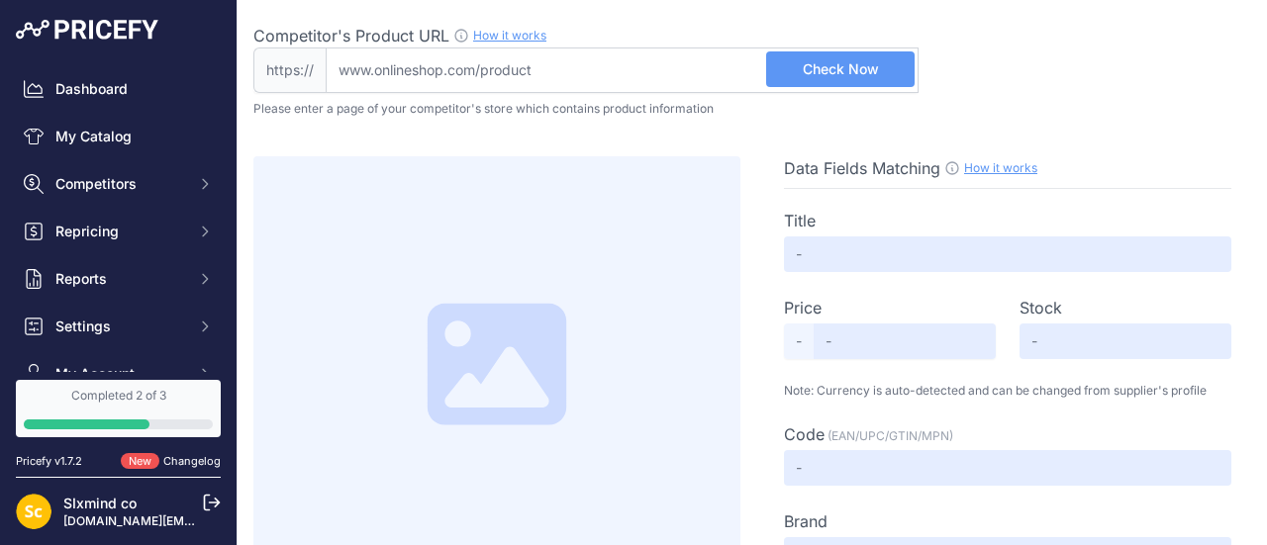
click at [615, 86] on input "Competitor's Product URL How it works In order to create your competitor's extr…" at bounding box center [622, 70] width 593 height 46
paste input "[URL][DOMAIN_NAME]"
type input "[DOMAIN_NAME][URL]"
click at [778, 71] on button "Check Now" at bounding box center [840, 69] width 148 height 36
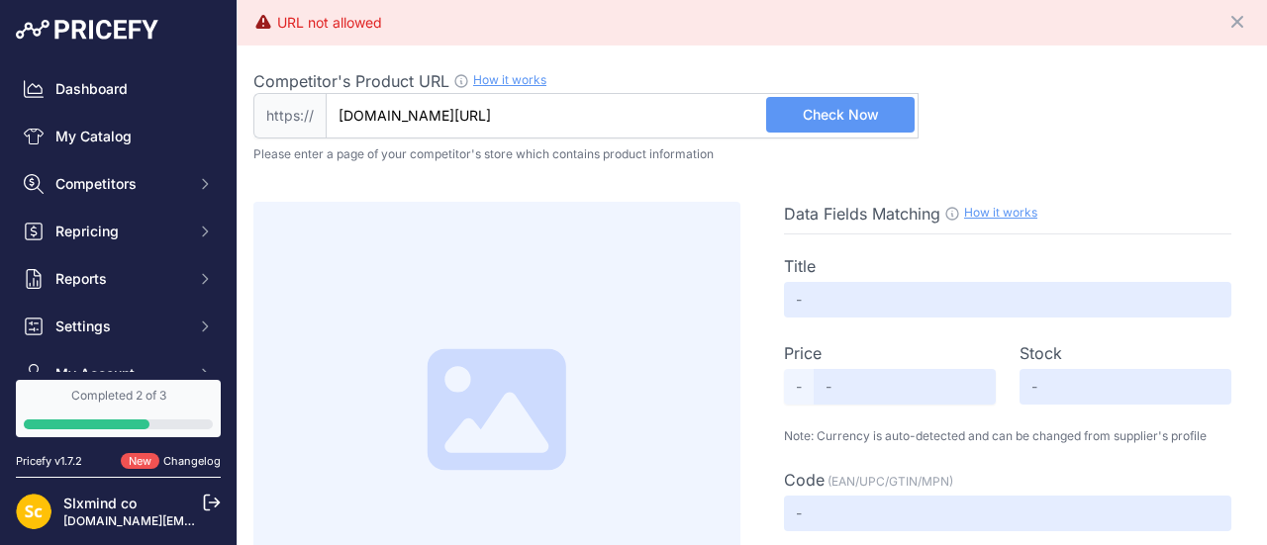
scroll to position [71, 0]
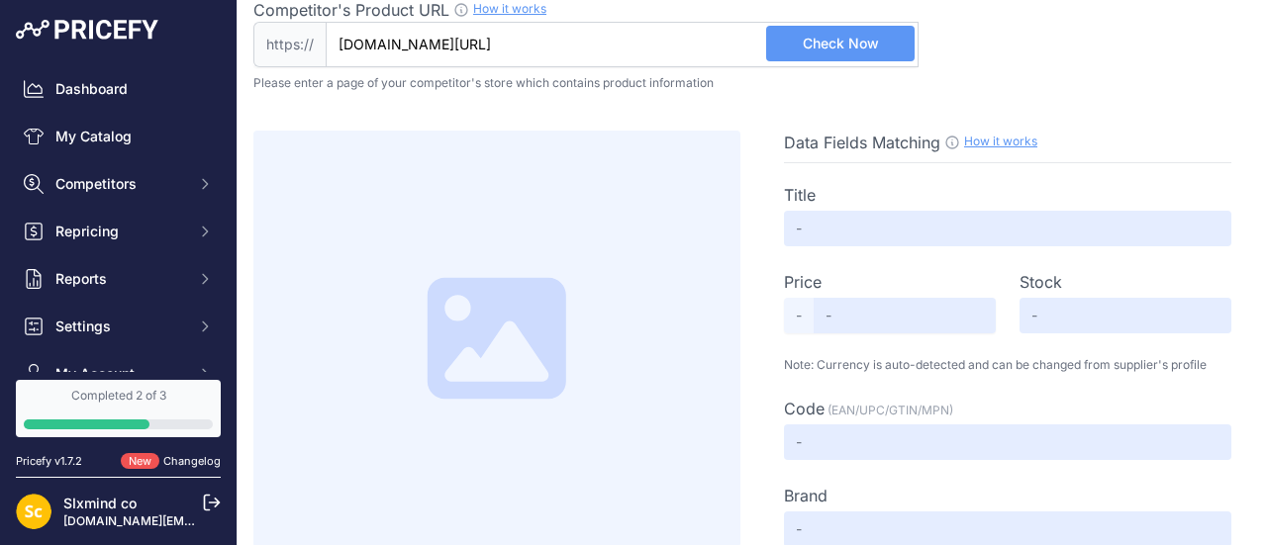
click at [129, 405] on link "Completed 2 of 3" at bounding box center [118, 408] width 205 height 57
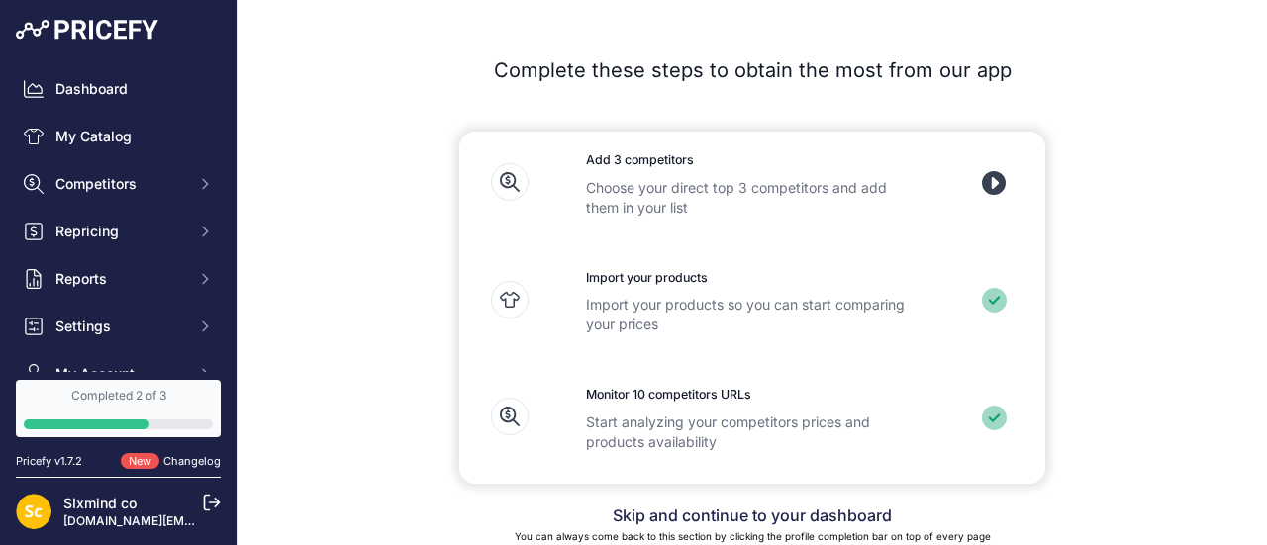
scroll to position [54, 0]
click at [733, 508] on link "Skip and continue to your dashboard" at bounding box center [751, 516] width 279 height 20
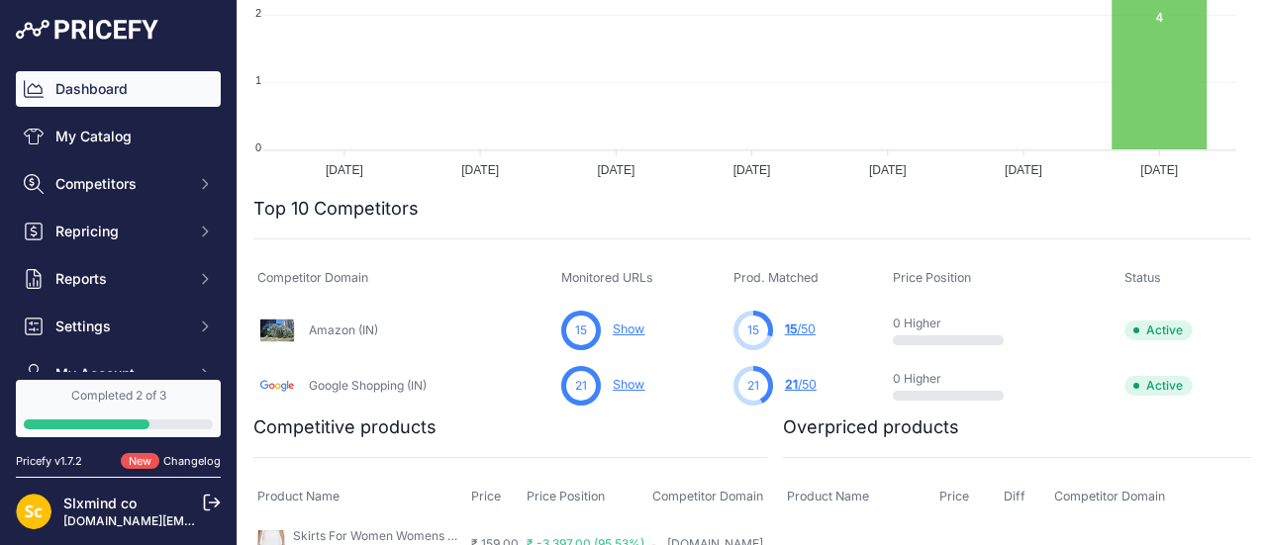
scroll to position [489, 0]
click at [375, 378] on link "Google Shopping (IN)" at bounding box center [368, 384] width 118 height 15
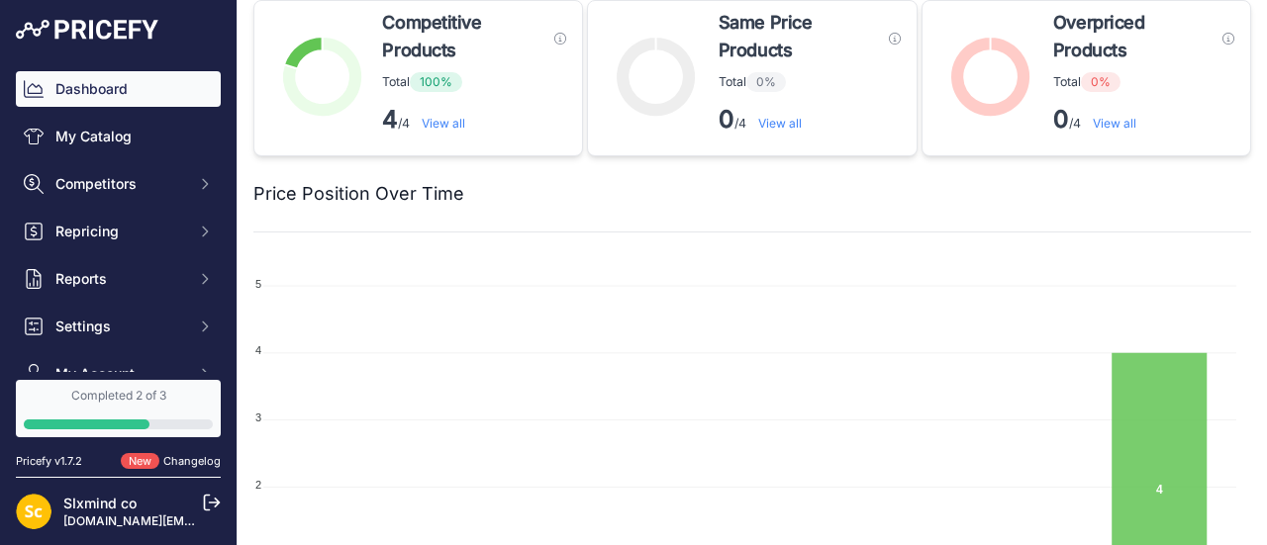
scroll to position [0, 0]
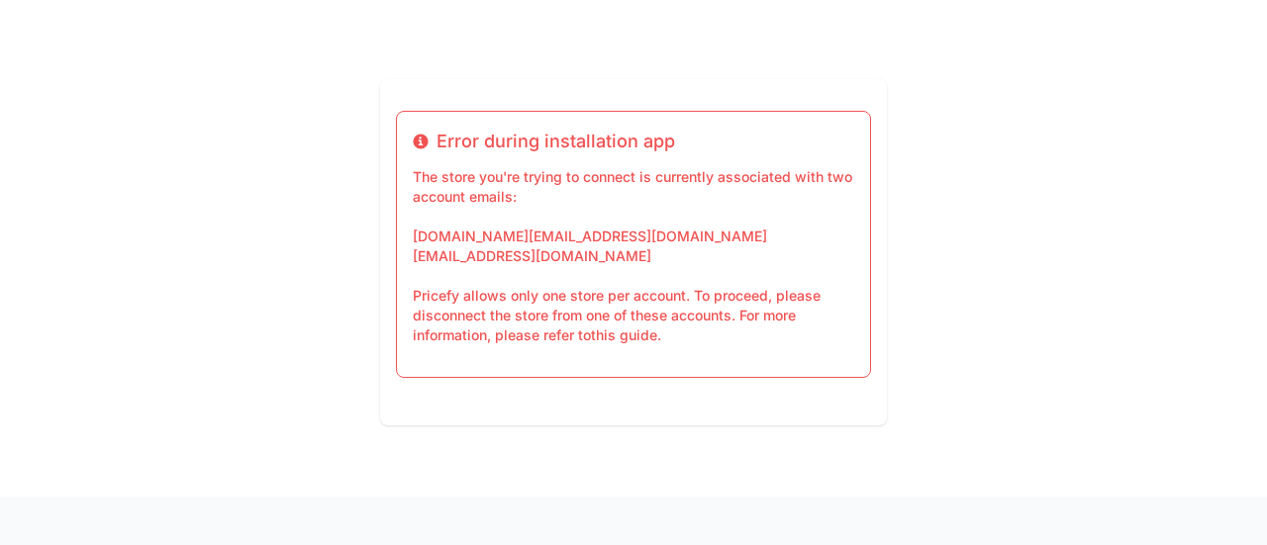
click at [723, 183] on p "The store you're trying to connect is currently associated with two account ema…" at bounding box center [633, 256] width 441 height 178
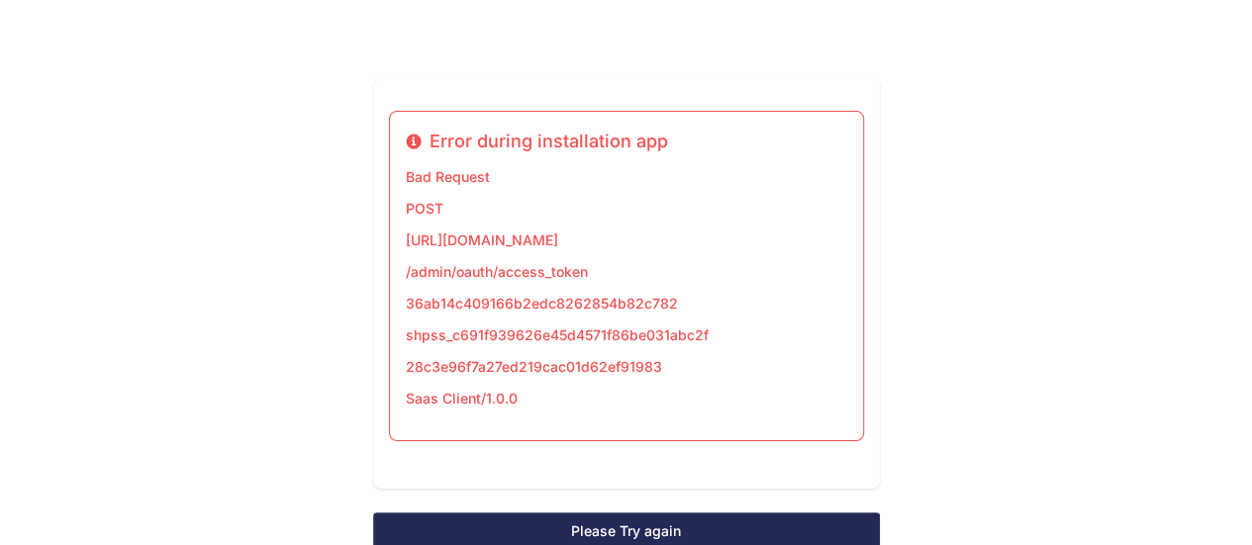
scroll to position [50, 0]
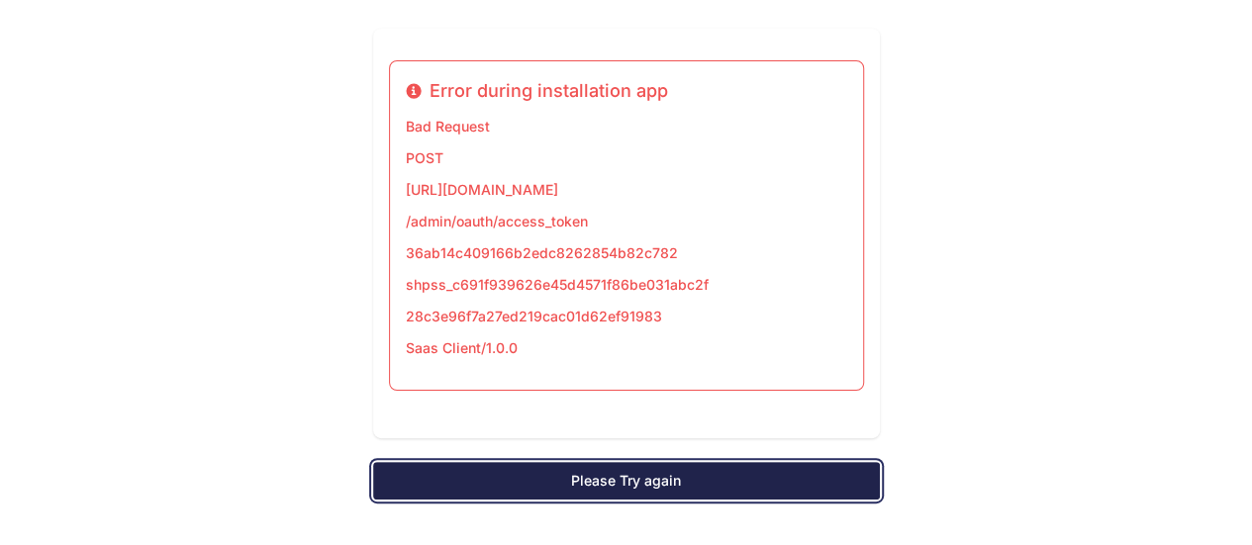
click at [606, 478] on link "Please Try again" at bounding box center [626, 481] width 507 height 38
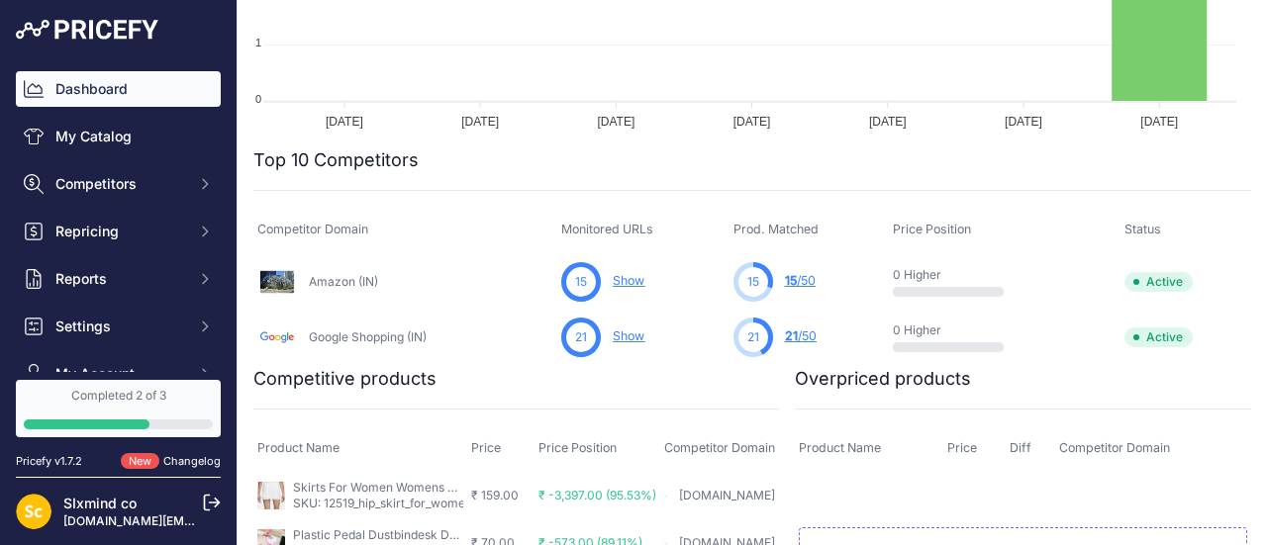
scroll to position [578, 0]
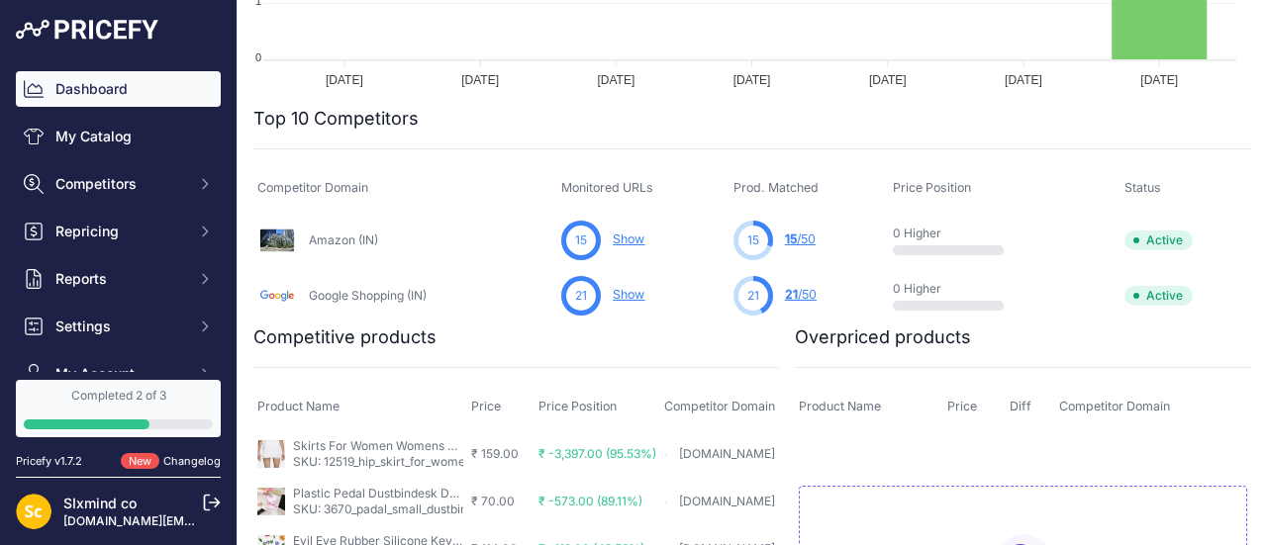
click at [628, 237] on link "Show" at bounding box center [628, 239] width 32 height 15
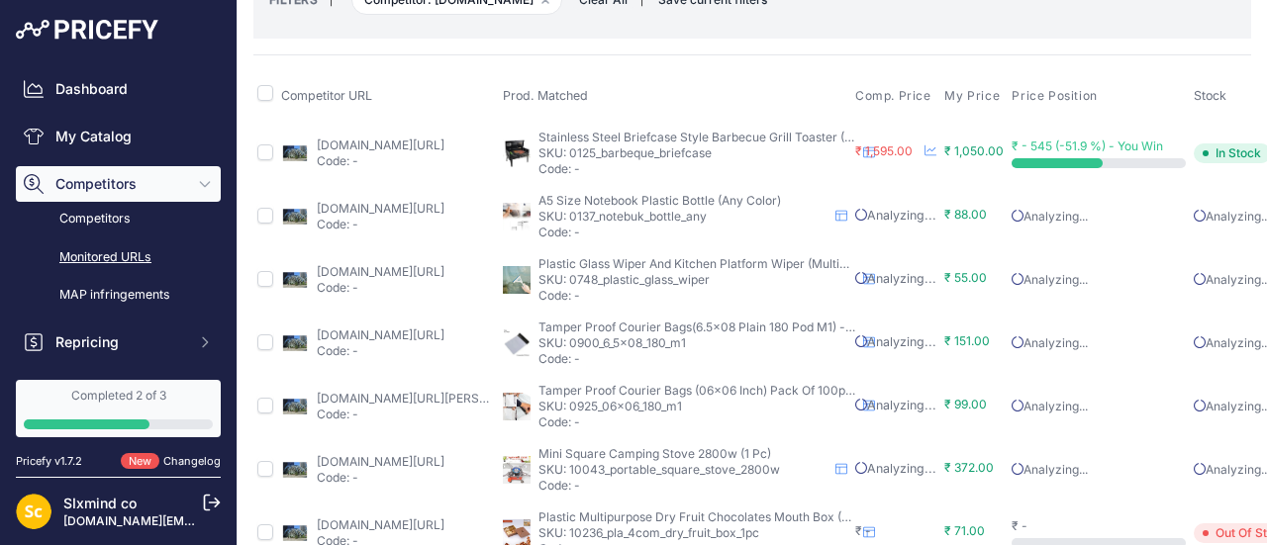
scroll to position [146, 0]
click at [399, 153] on link "amazon.in/-/hi/0125_barbeque_briefcase/dp/b0dzp3qkjy?prirule_jdsnikfkfjsd=9950" at bounding box center [381, 146] width 128 height 15
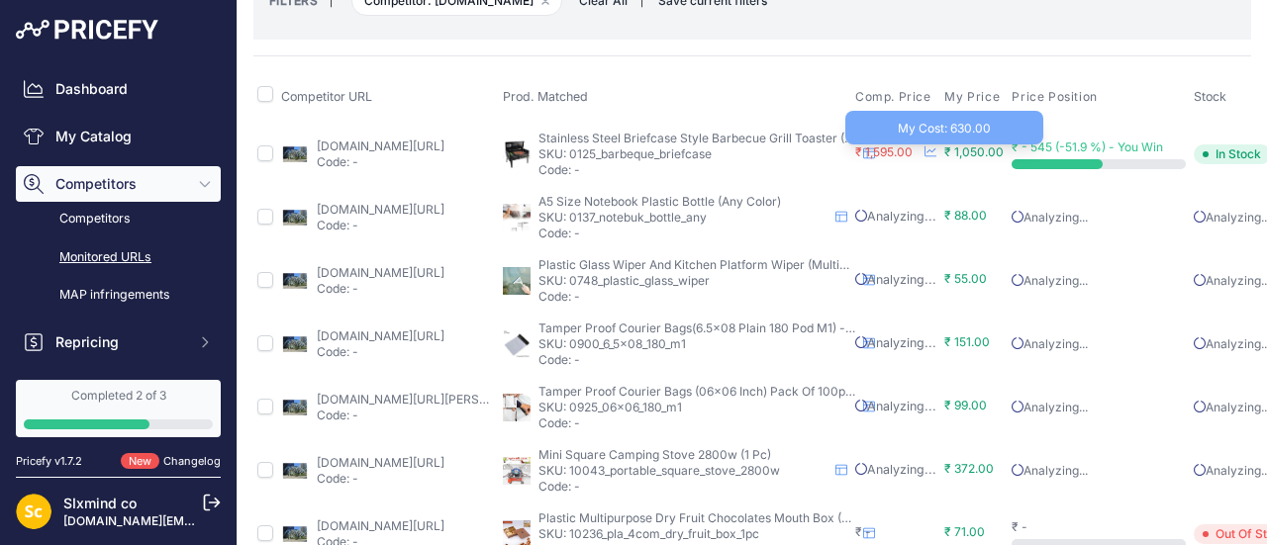
click at [978, 159] on span "₹ 1,050.00" at bounding box center [973, 151] width 59 height 15
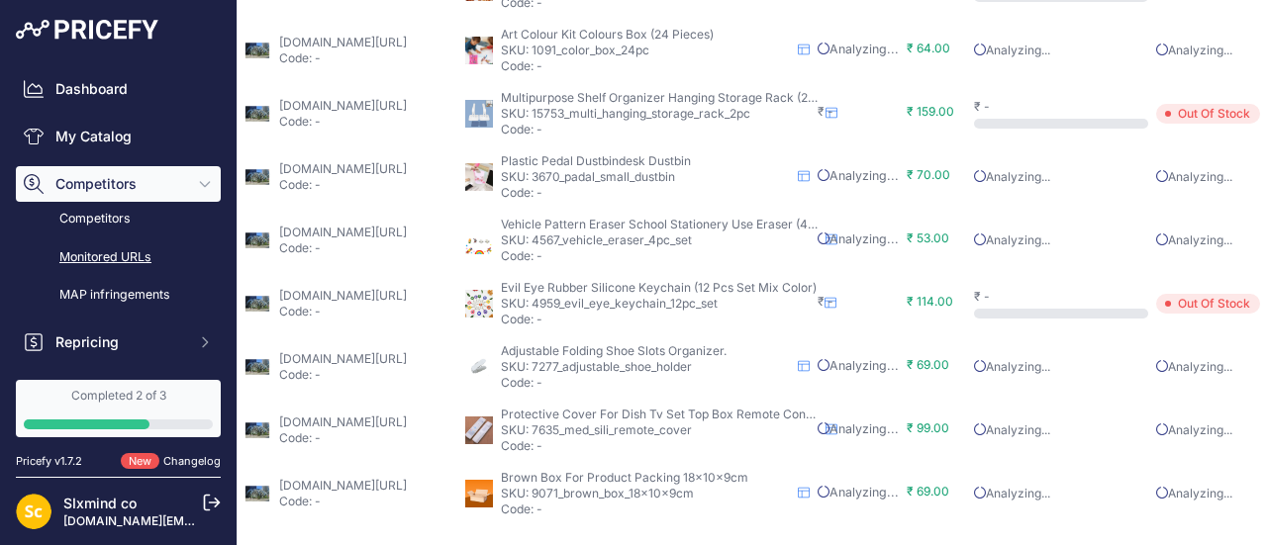
scroll to position [0, 38]
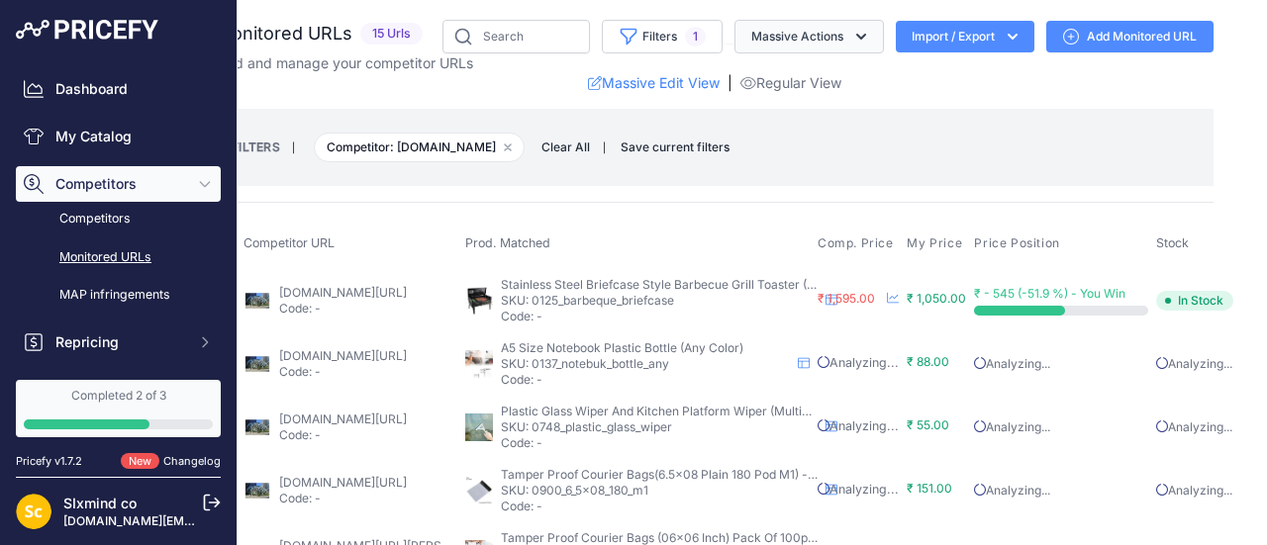
click at [830, 38] on button "Massive Actions" at bounding box center [808, 37] width 149 height 34
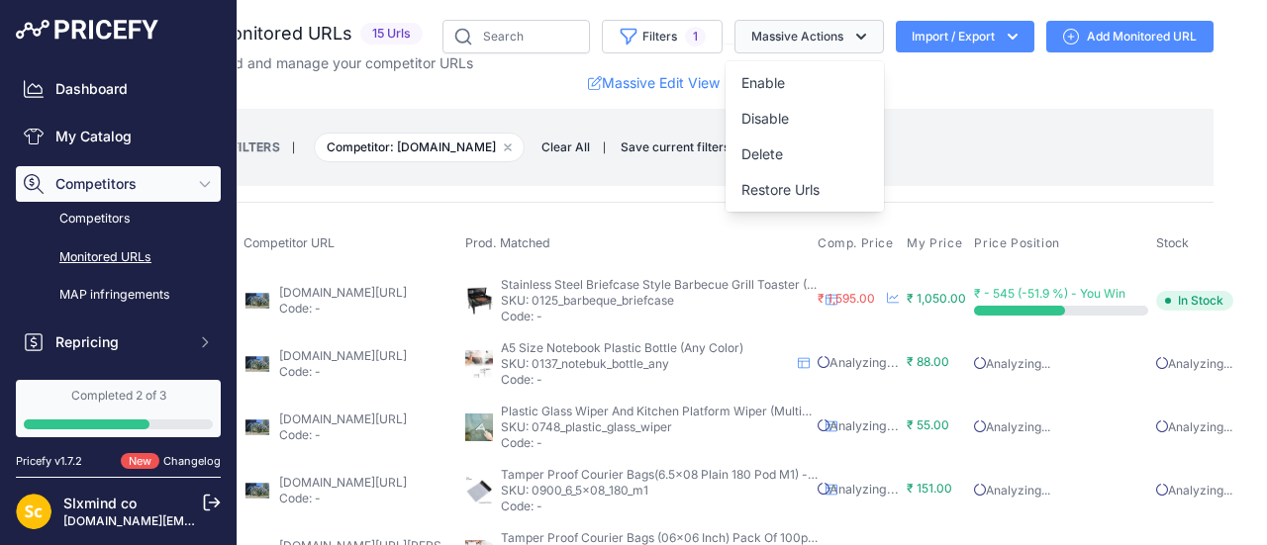
click at [830, 38] on button "Massive Actions" at bounding box center [808, 37] width 149 height 34
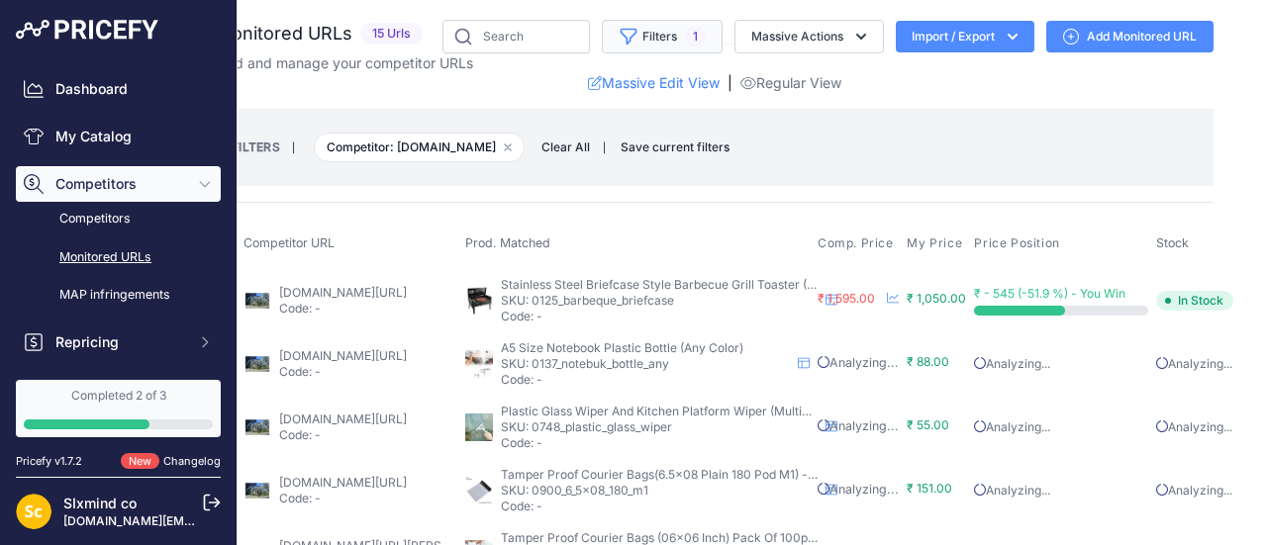
click at [687, 33] on span "1" at bounding box center [695, 37] width 21 height 20
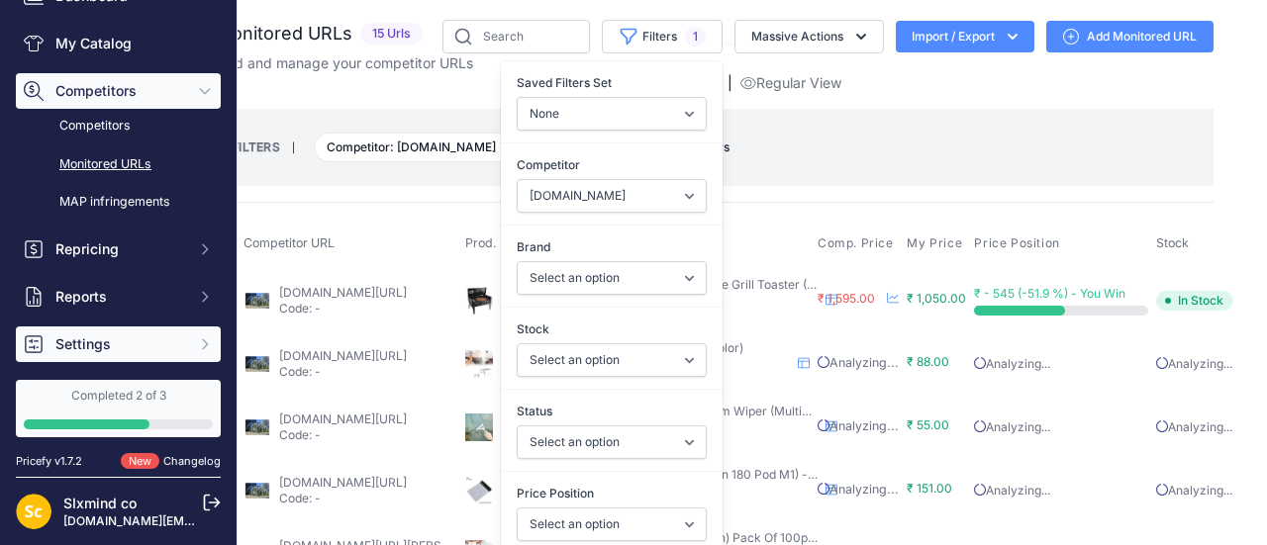
scroll to position [92, 0]
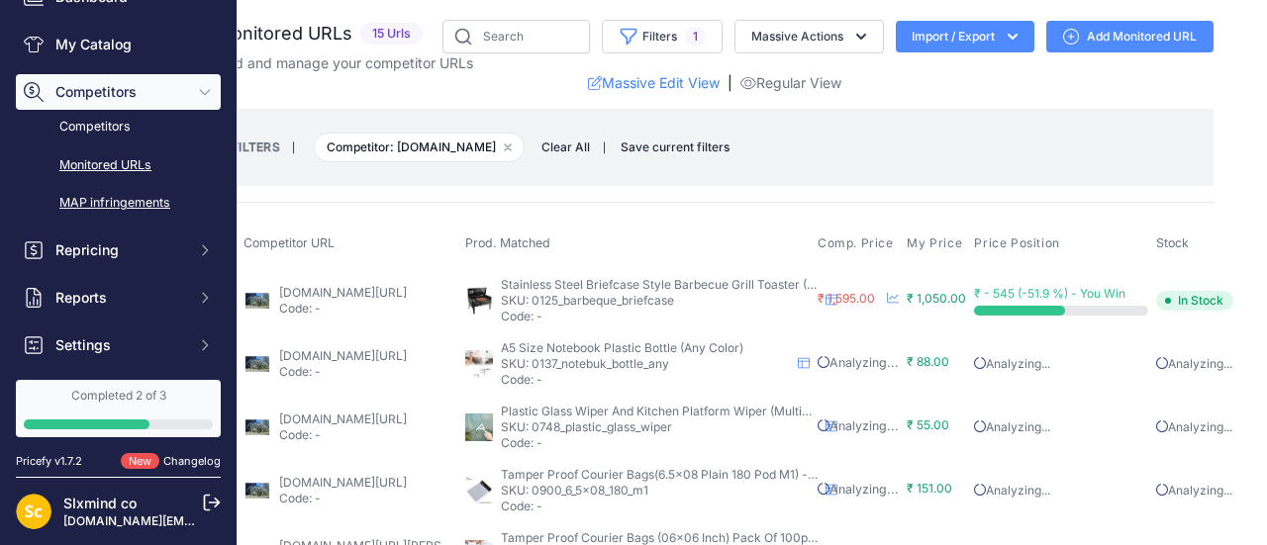
click at [122, 192] on link "MAP infringements" at bounding box center [118, 203] width 205 height 35
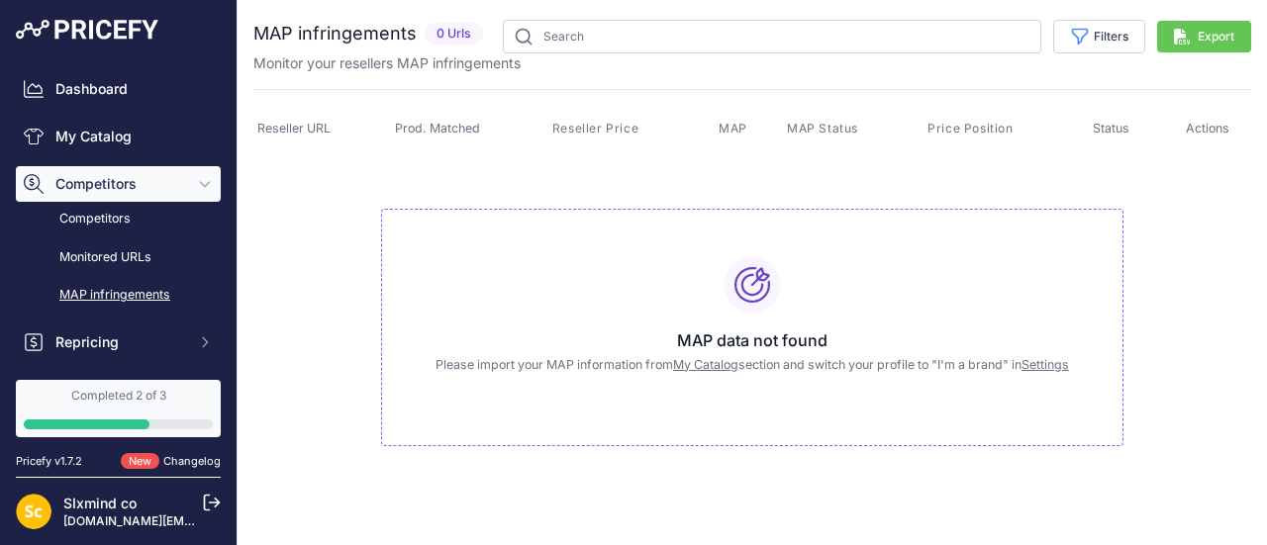
click at [701, 363] on link "My Catalog" at bounding box center [705, 364] width 65 height 15
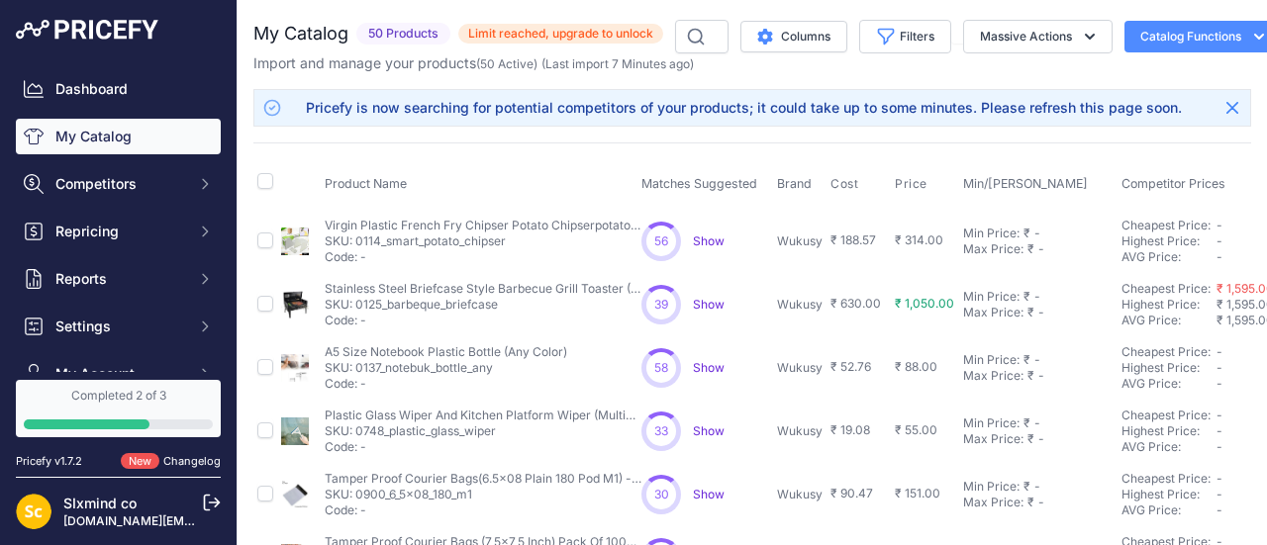
click at [1154, 43] on button "Catalog Functions" at bounding box center [1202, 37] width 156 height 32
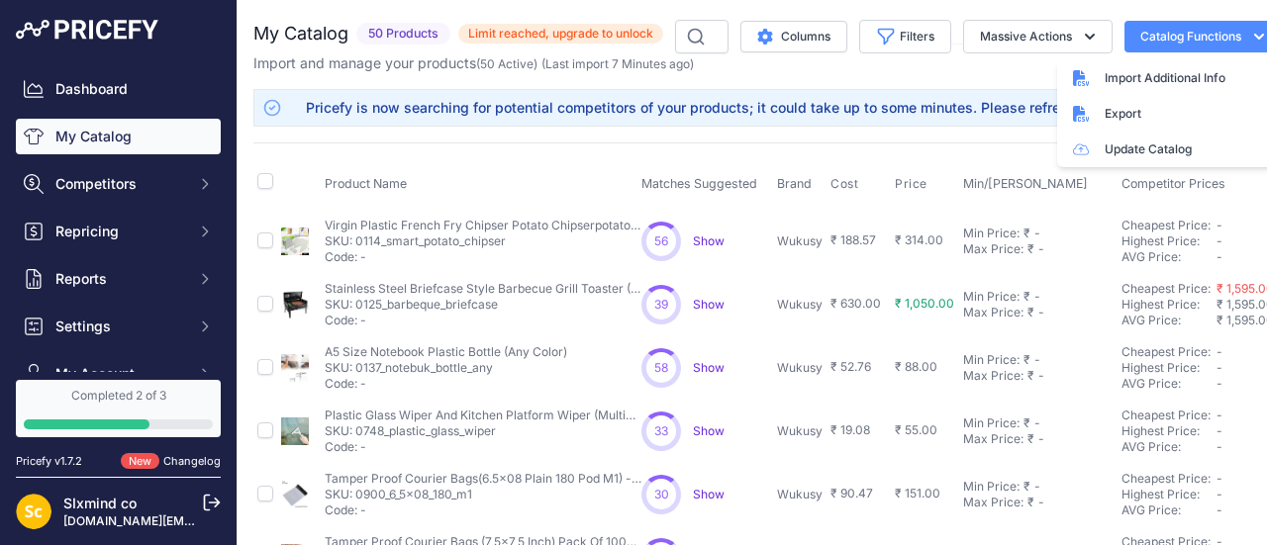
click at [1154, 43] on button "Catalog Functions" at bounding box center [1202, 37] width 156 height 32
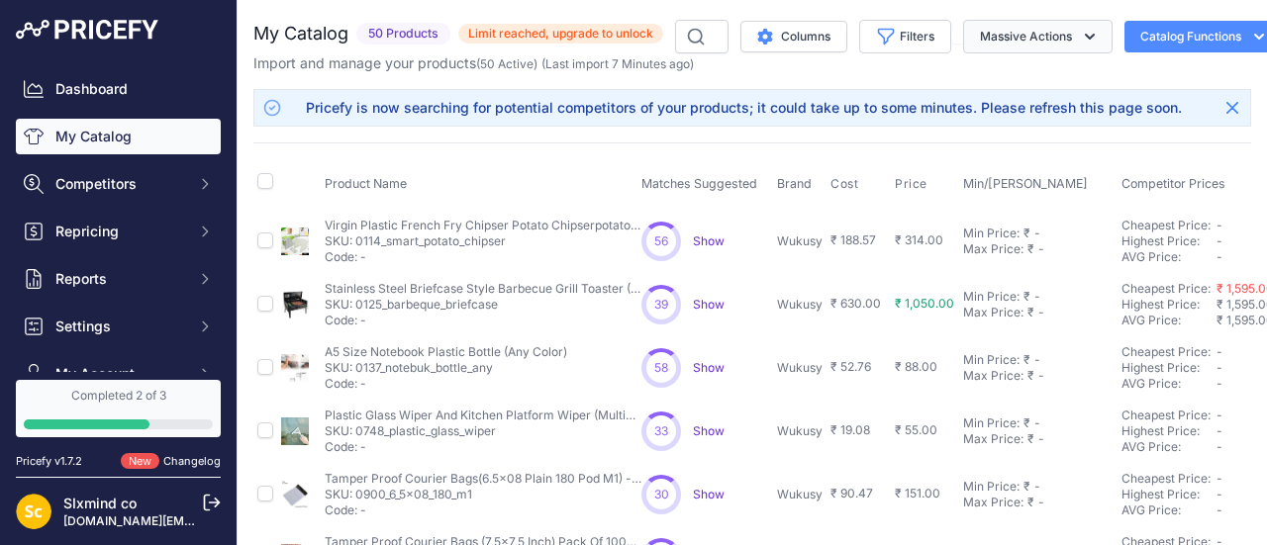
click at [1074, 23] on button "Massive Actions" at bounding box center [1037, 37] width 149 height 34
click at [928, 43] on button "Filters" at bounding box center [905, 37] width 92 height 34
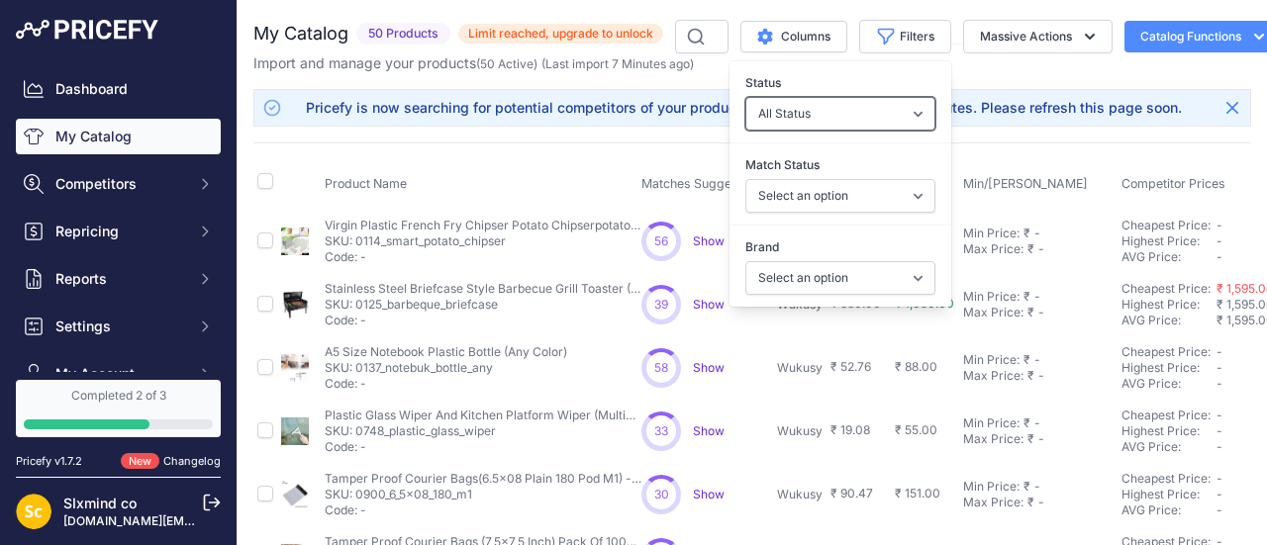
click at [867, 110] on select "All Status Only Enabled Only Disabled" at bounding box center [840, 114] width 190 height 34
select select "1"
click at [747, 97] on select "All Status Only Enabled Only Disabled" at bounding box center [840, 114] width 190 height 34
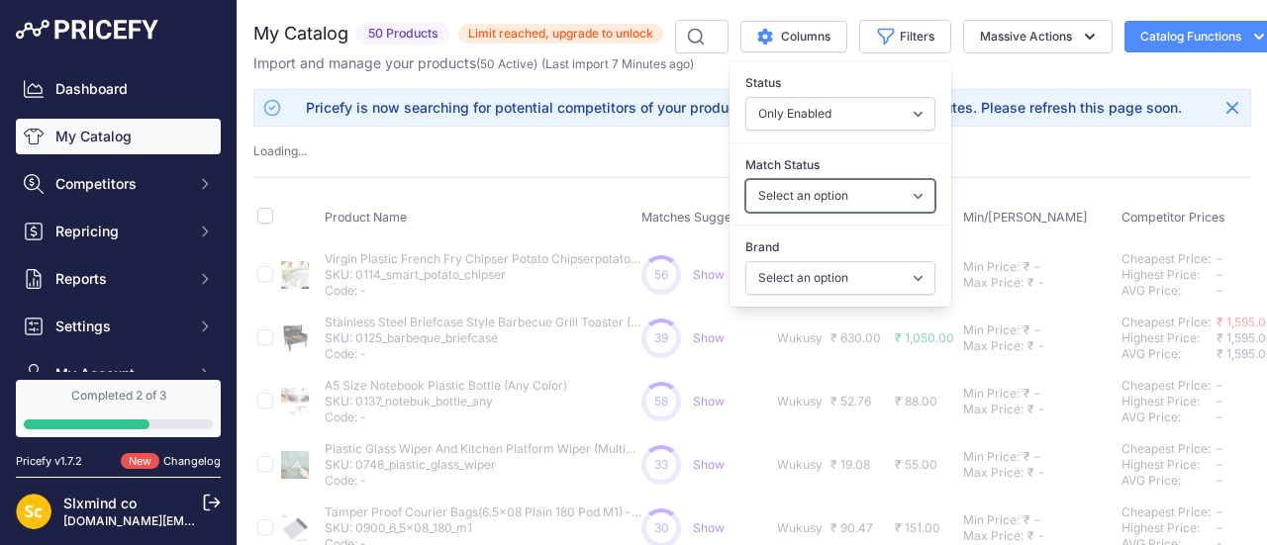
click at [821, 183] on select "Select an option Matched Unmatched" at bounding box center [840, 196] width 190 height 34
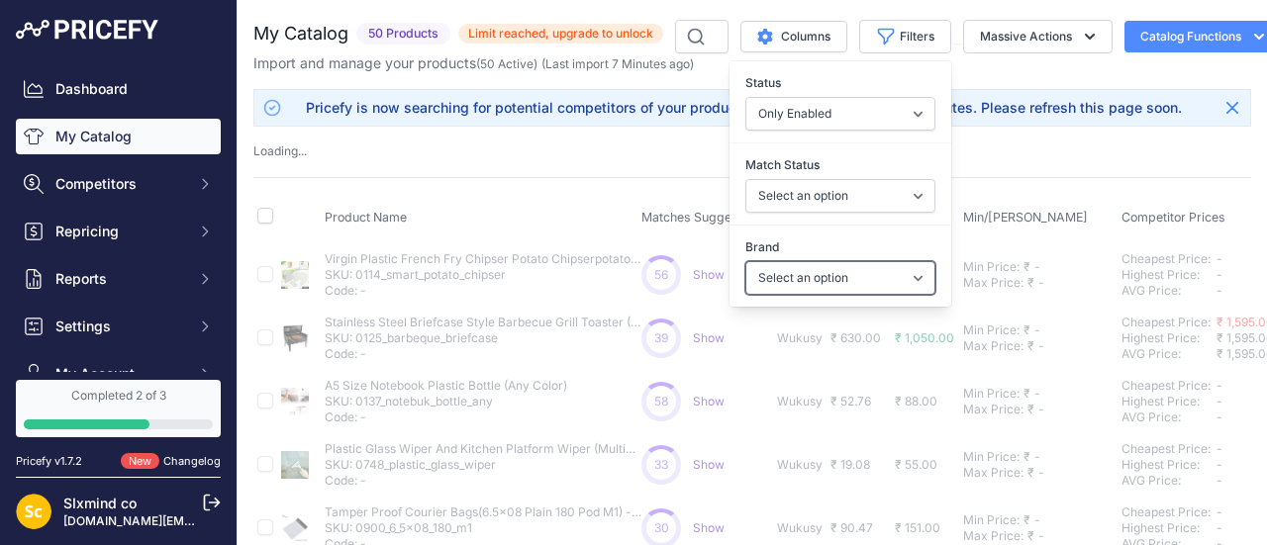
click at [843, 273] on select "Select an option Wukusy" at bounding box center [840, 278] width 190 height 34
select select "Wukusy"
click at [747, 261] on select "Select an option Wukusy" at bounding box center [840, 278] width 190 height 34
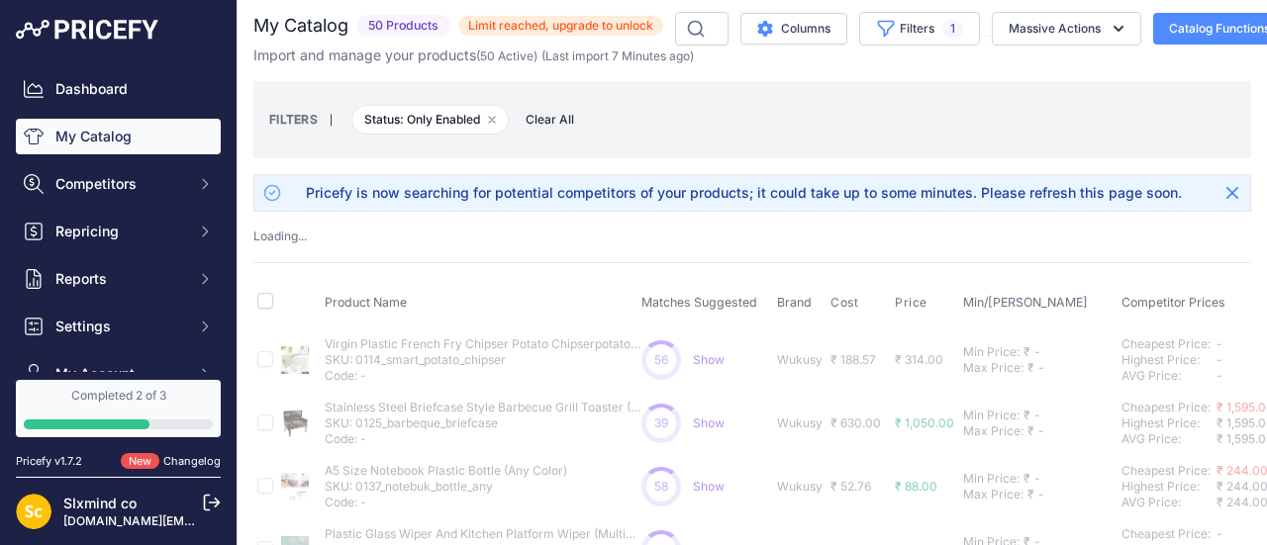
scroll to position [119, 0]
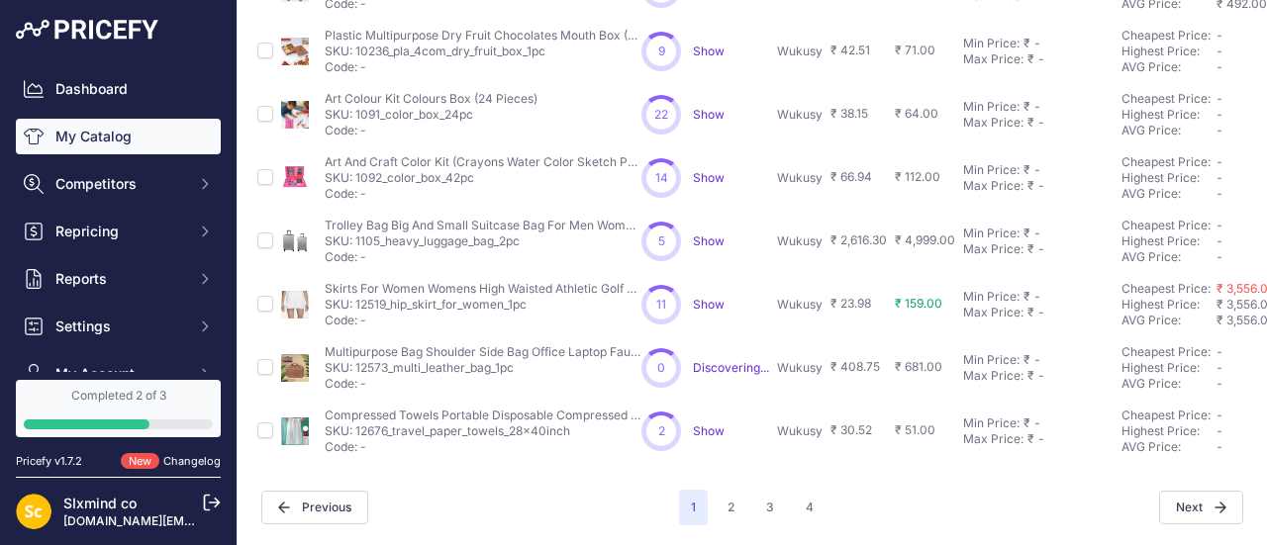
scroll to position [493, 0]
